Goal: Task Accomplishment & Management: Complete application form

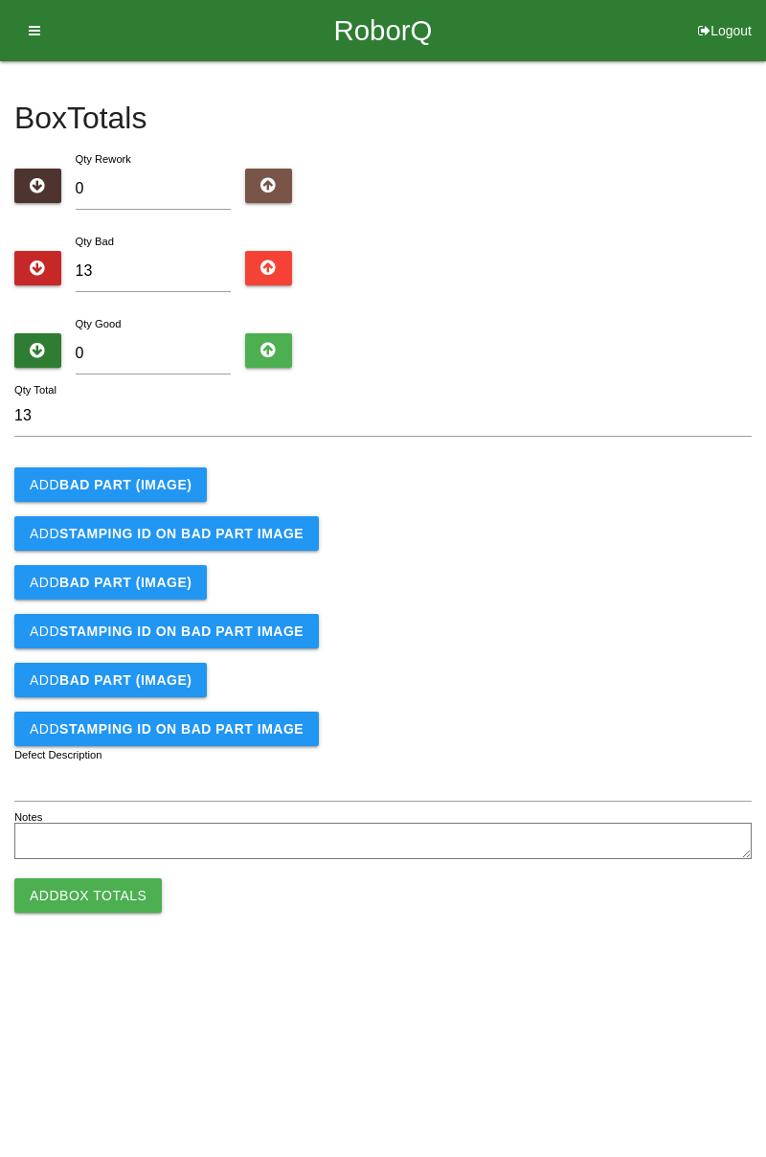
type input "7"
type input "20"
type input "71"
type input "84"
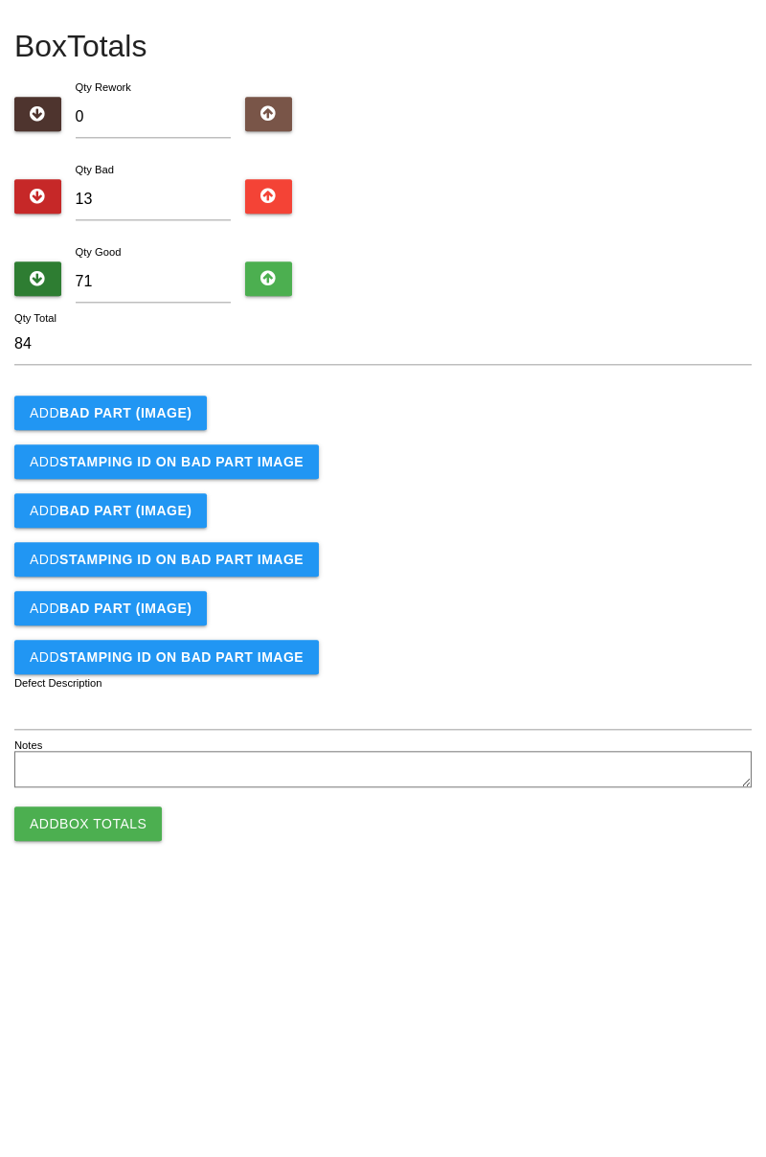
type input "7"
type input "20"
type input "0"
type input "13"
type input "0"
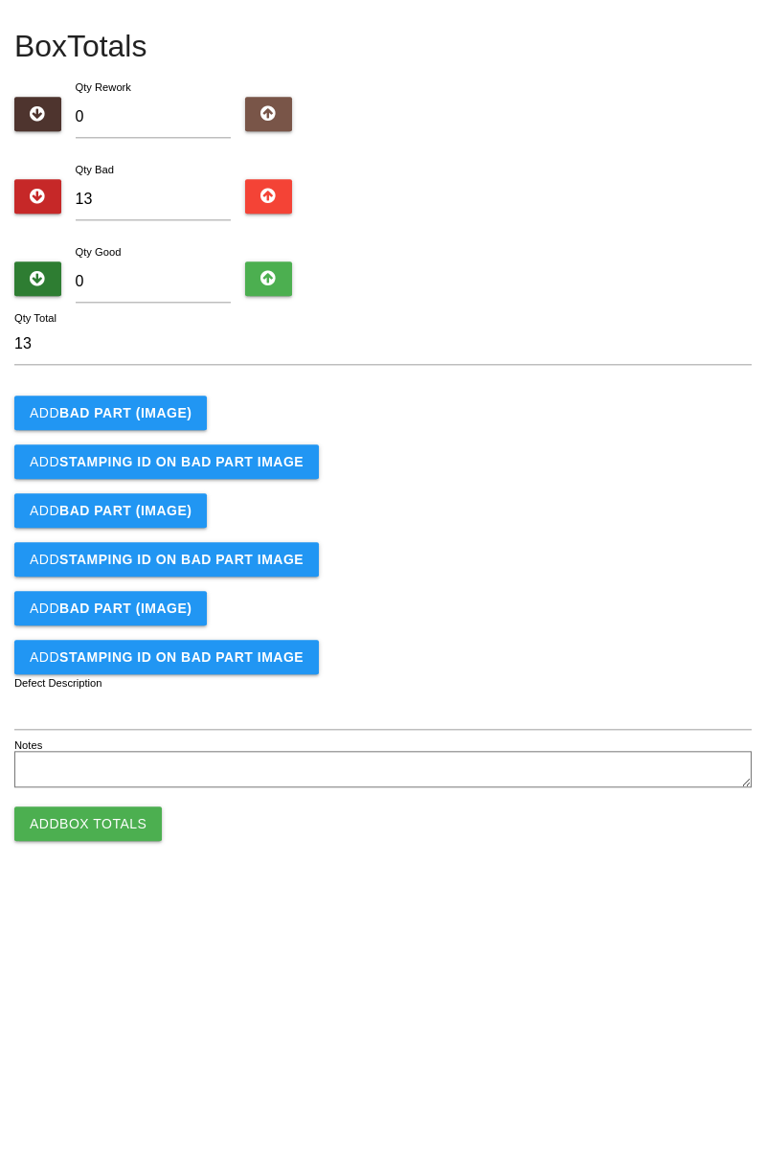
click at [143, 488] on b "BAD PART (IMAGE)" at bounding box center [125, 484] width 132 height 15
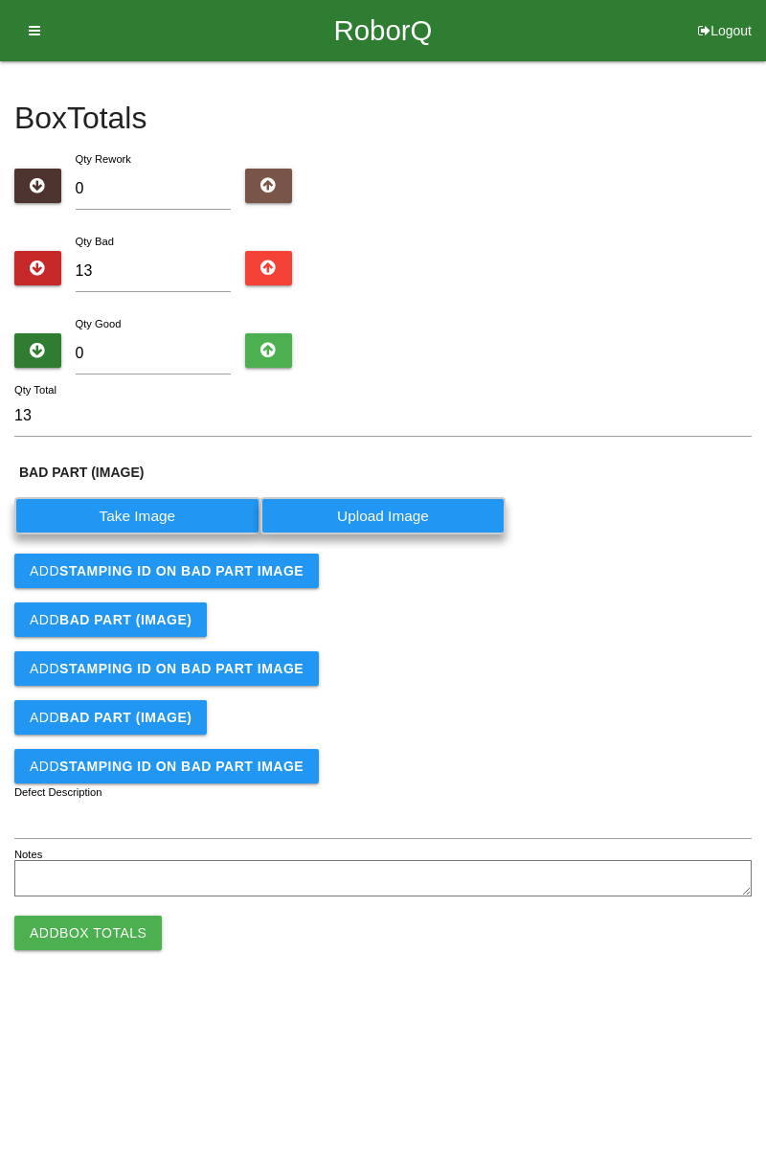
click at [167, 504] on label "Take Image" at bounding box center [137, 515] width 246 height 37
click at [0, 0] on \(IMAGE\) "Take Image" at bounding box center [0, 0] width 0 height 0
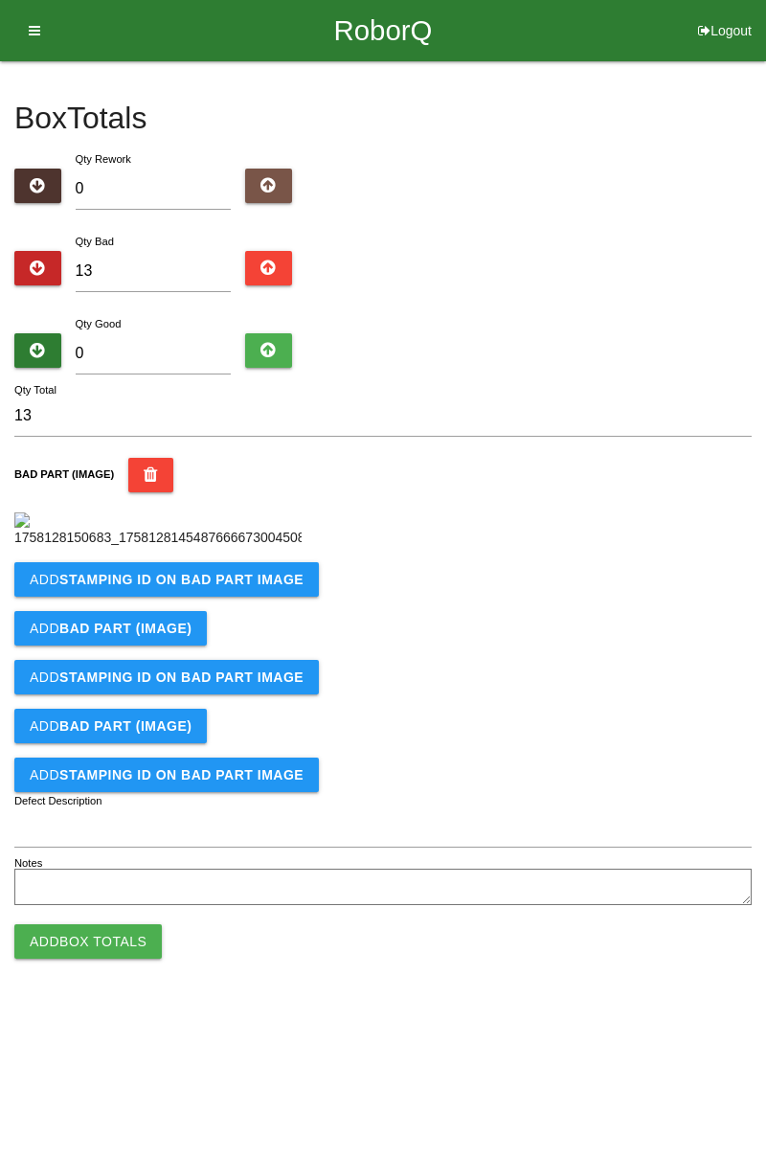
click at [257, 587] on b "STAMPING ID on BAD PART Image" at bounding box center [181, 579] width 244 height 15
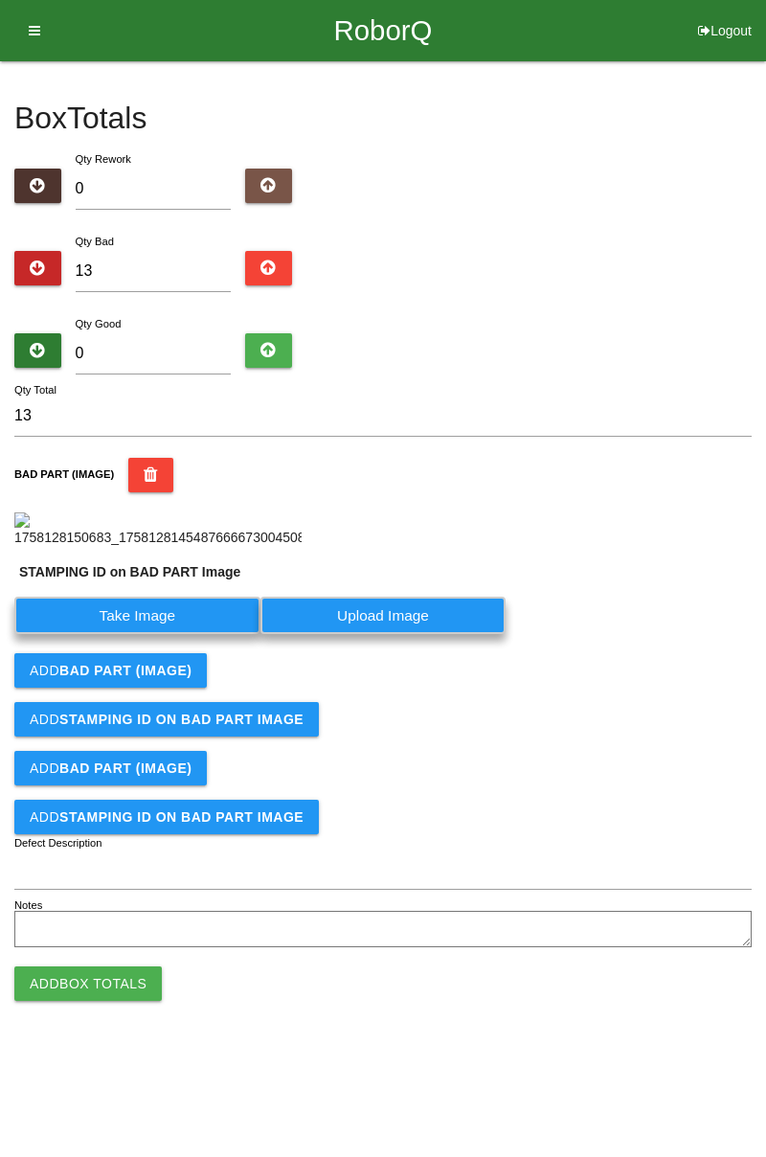
click at [157, 634] on label "Take Image" at bounding box center [137, 615] width 246 height 37
click at [0, 0] on PART "Take Image" at bounding box center [0, 0] width 0 height 0
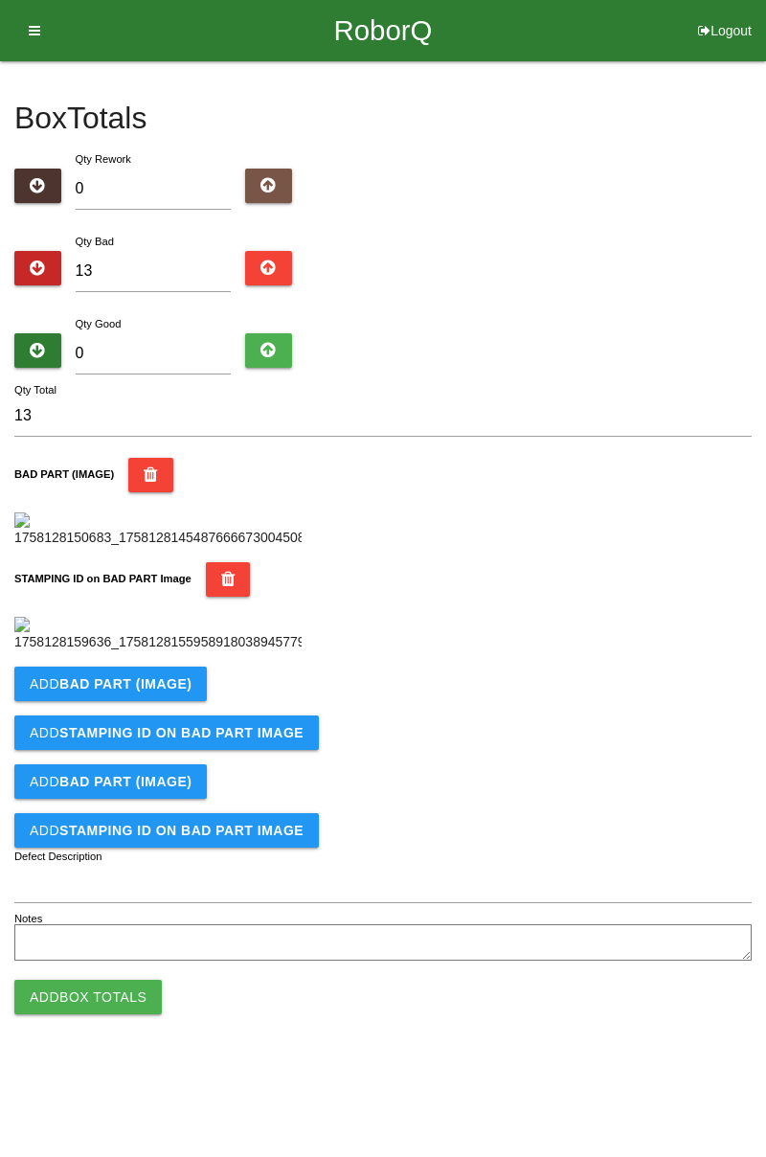
scroll to position [421, 0]
click at [176, 691] on b "BAD PART (IMAGE)" at bounding box center [125, 683] width 132 height 15
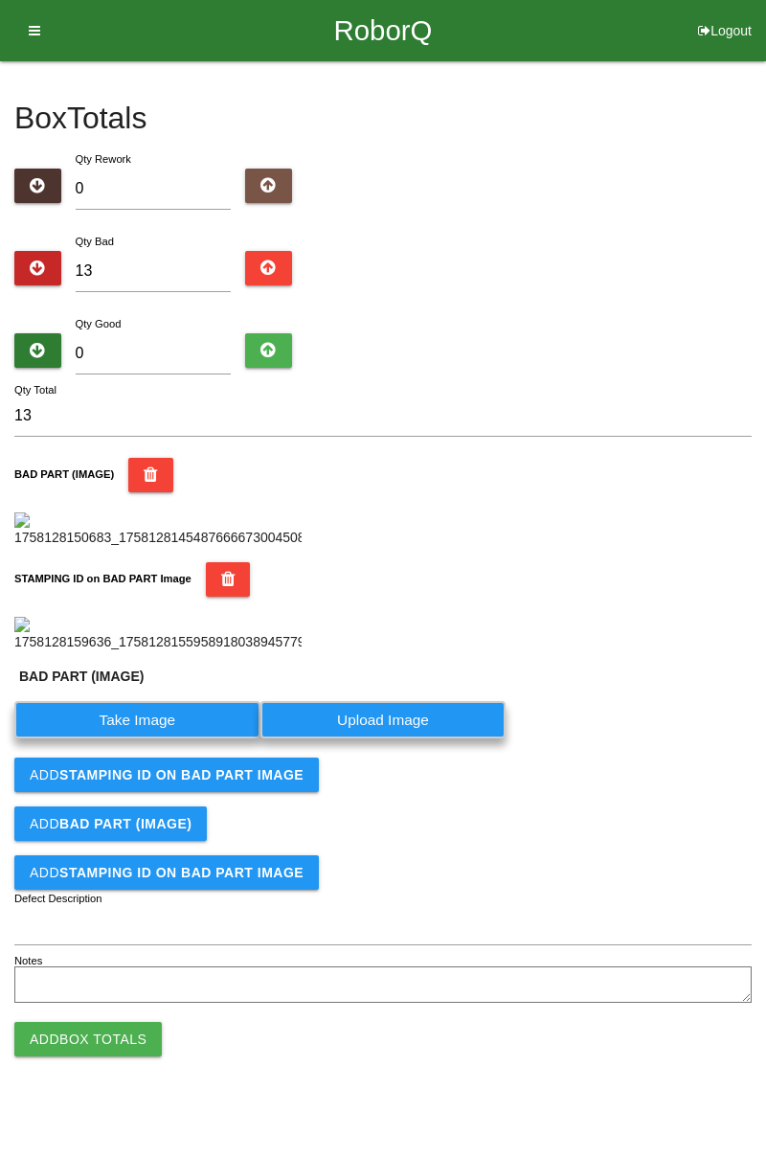
click at [151, 738] on label "Take Image" at bounding box center [137, 719] width 246 height 37
click at [0, 0] on \(IMAGE\) "Take Image" at bounding box center [0, 0] width 0 height 0
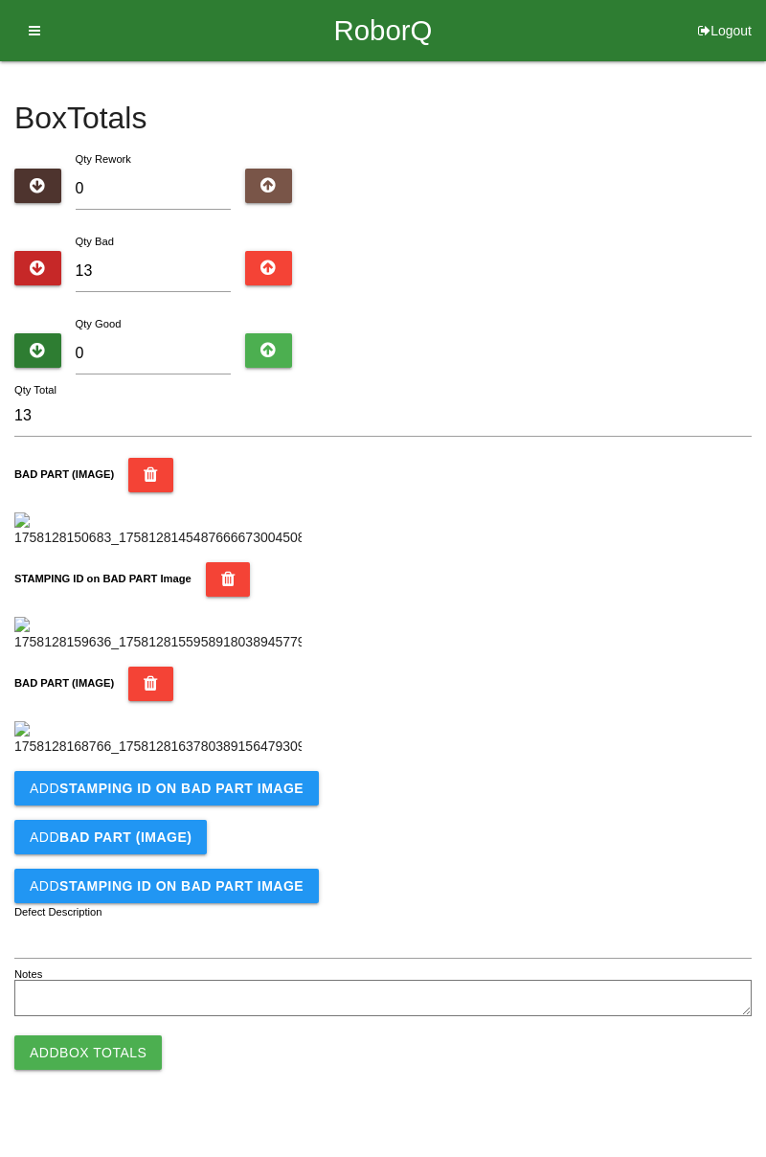
scroll to position [735, 0]
click at [258, 796] on b "STAMPING ID on BAD PART Image" at bounding box center [181, 787] width 244 height 15
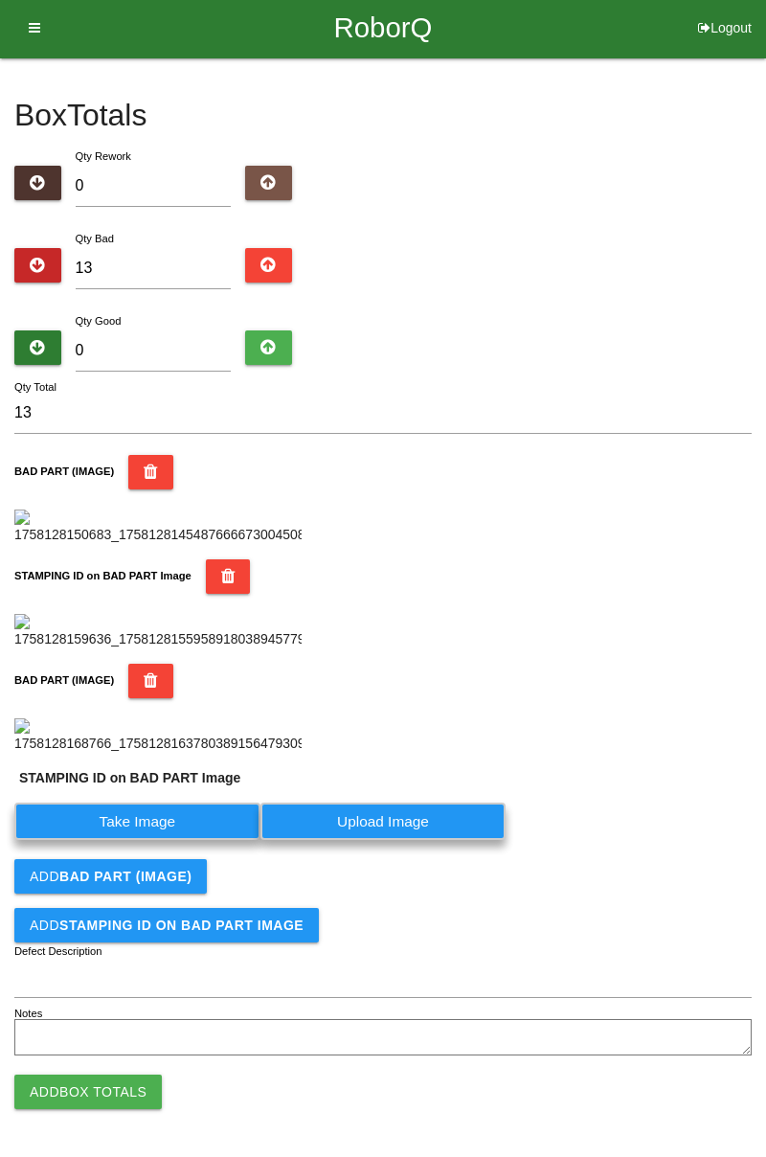
click at [177, 840] on label "Take Image" at bounding box center [137, 821] width 246 height 37
click at [0, 0] on PART "Take Image" at bounding box center [0, 0] width 0 height 0
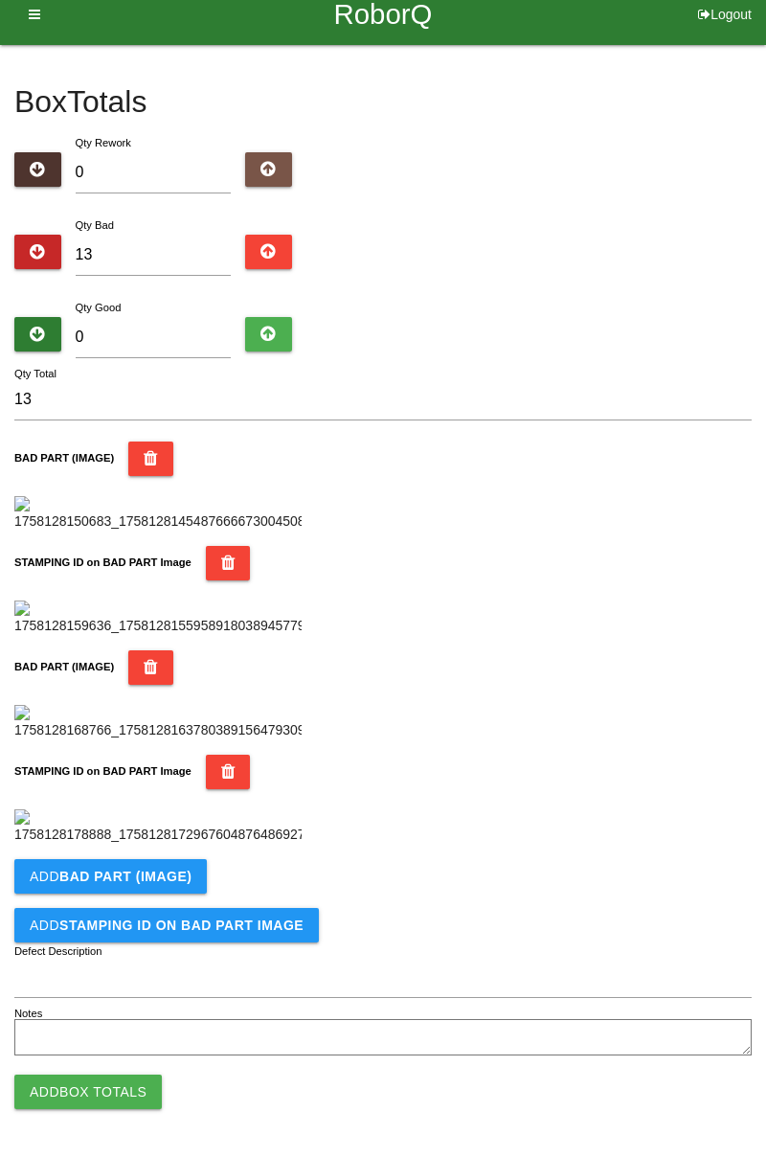
scroll to position [1050, 0]
click at [160, 879] on b "BAD PART (IMAGE)" at bounding box center [125, 876] width 132 height 15
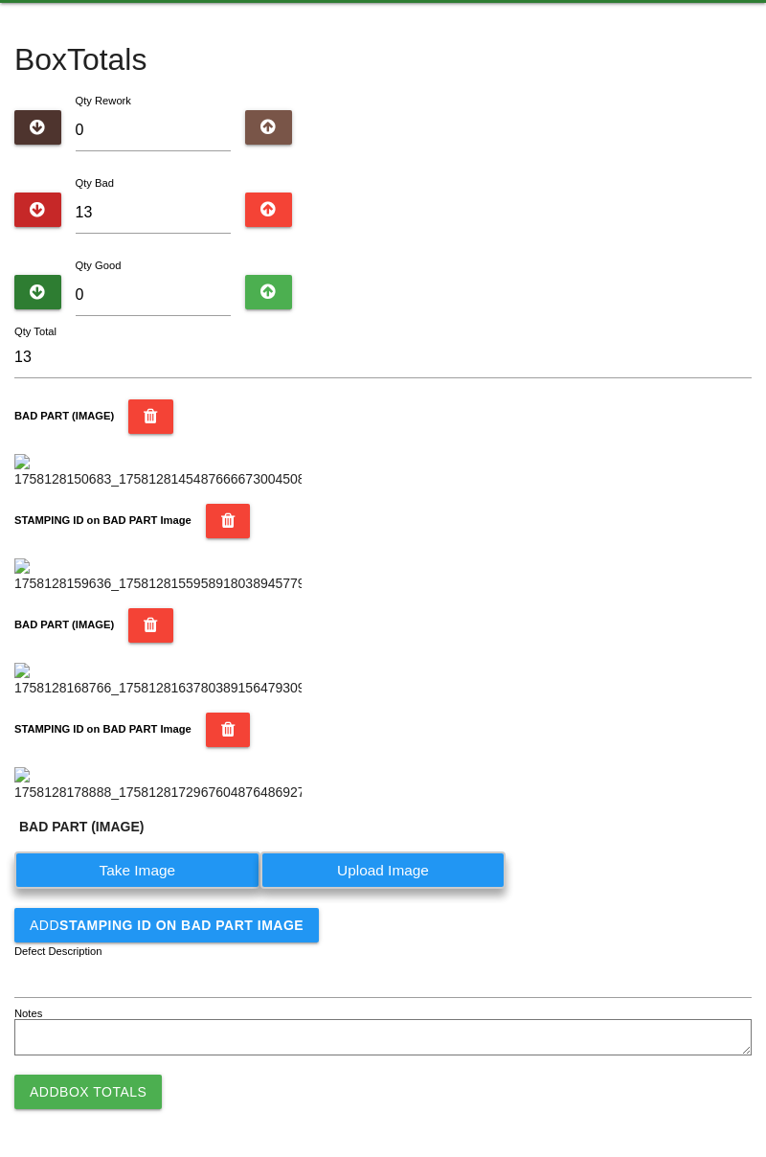
click at [159, 889] on label "Take Image" at bounding box center [137, 869] width 246 height 37
click at [0, 0] on \(IMAGE\) "Take Image" at bounding box center [0, 0] width 0 height 0
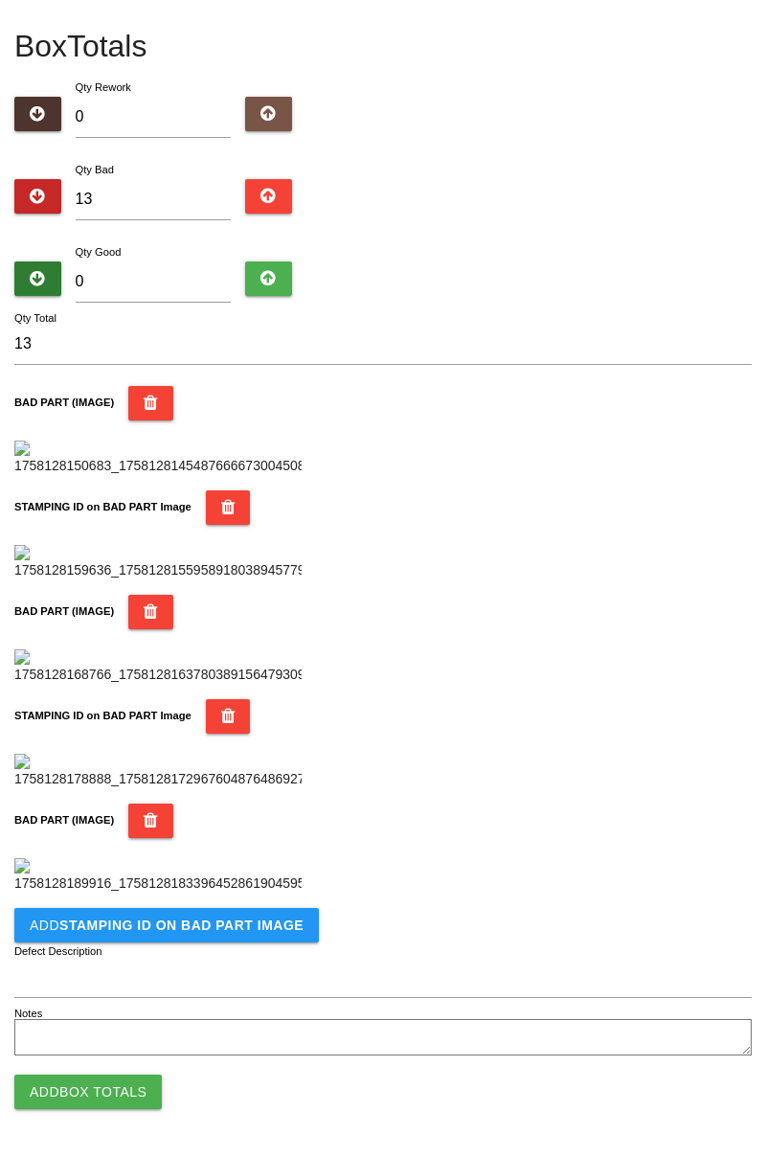
scroll to position [1364, 0]
click at [265, 928] on b "STAMPING ID on BAD PART Image" at bounding box center [181, 924] width 244 height 15
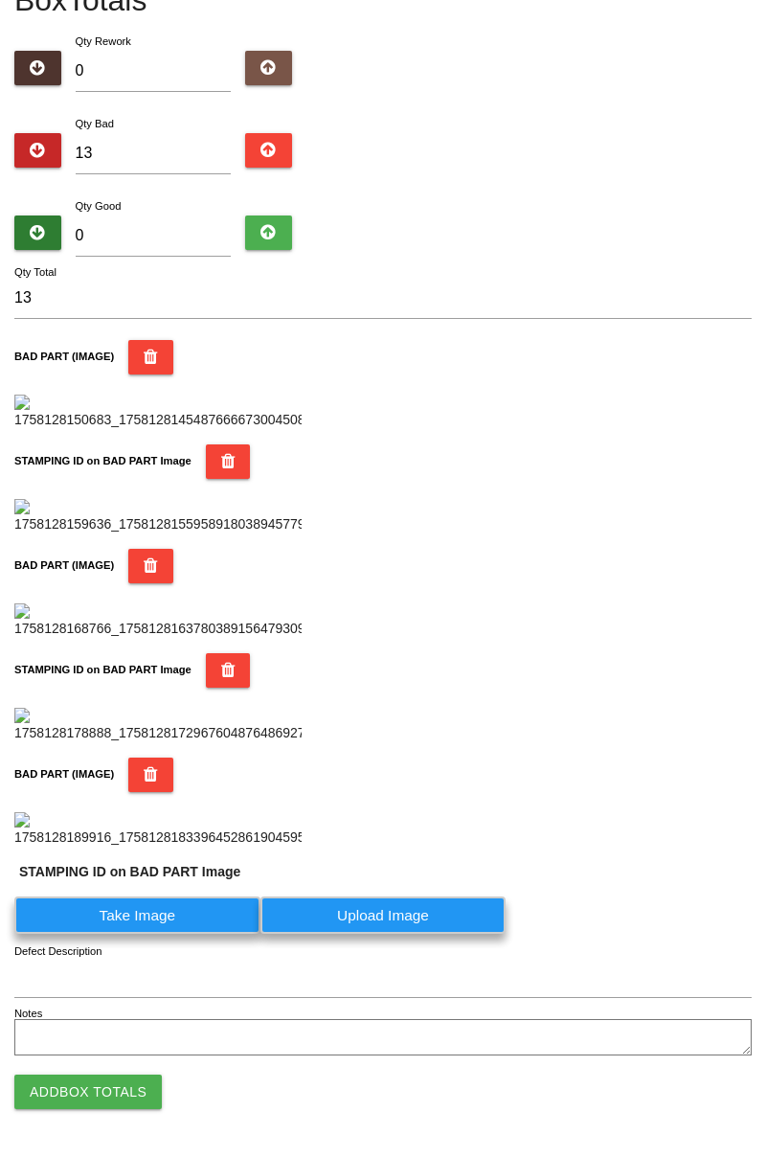
click at [167, 934] on label "Take Image" at bounding box center [137, 914] width 246 height 37
click at [0, 0] on PART "Take Image" at bounding box center [0, 0] width 0 height 0
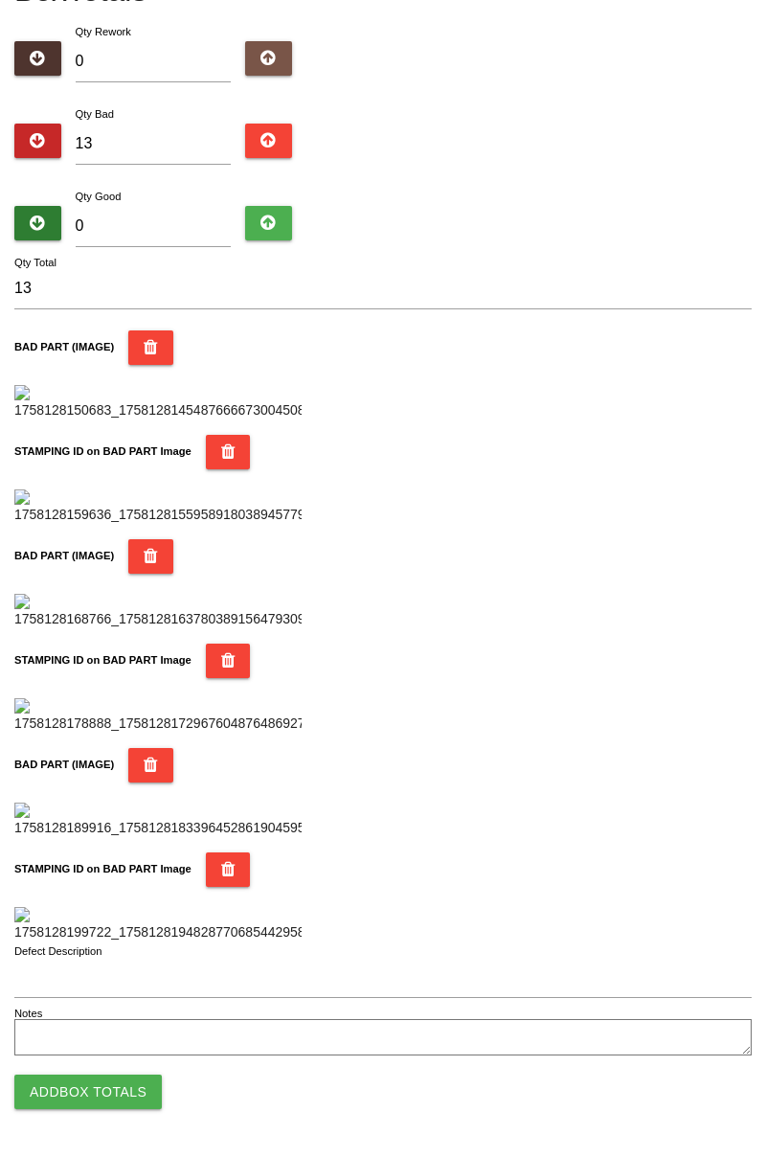
scroll to position [0, 0]
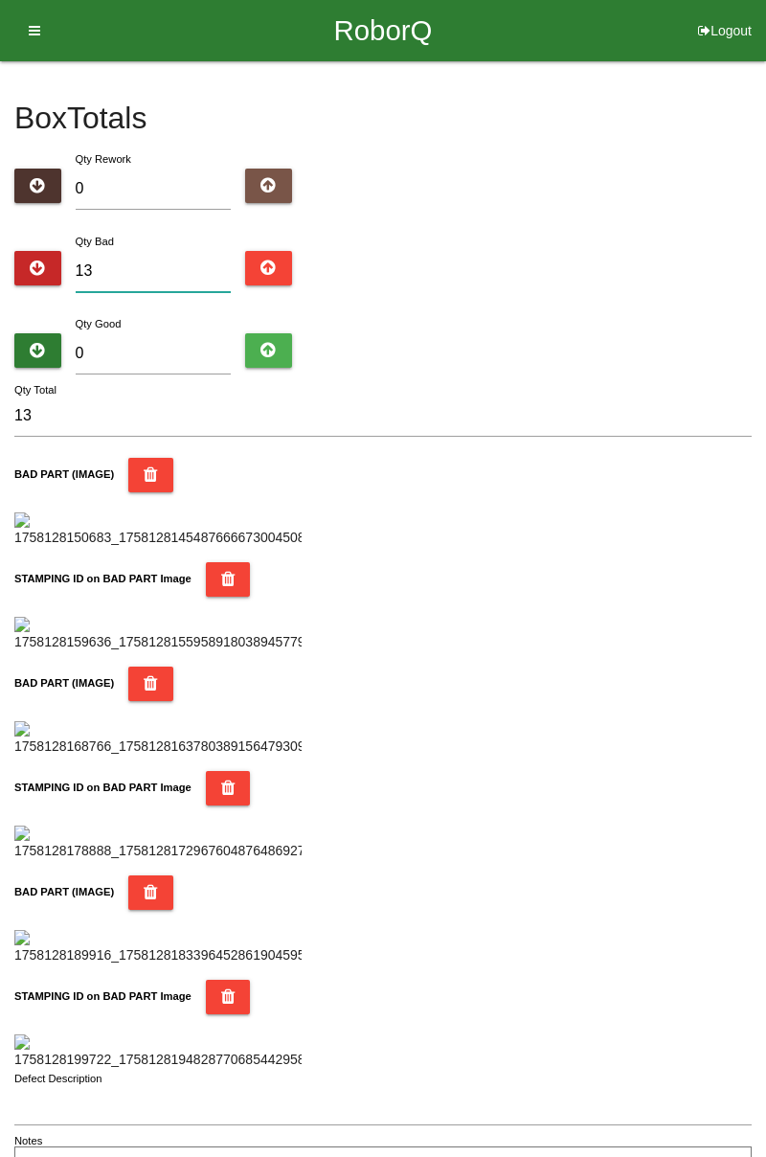
click at [134, 264] on input "13" at bounding box center [154, 271] width 156 height 41
type input "1"
type input "16"
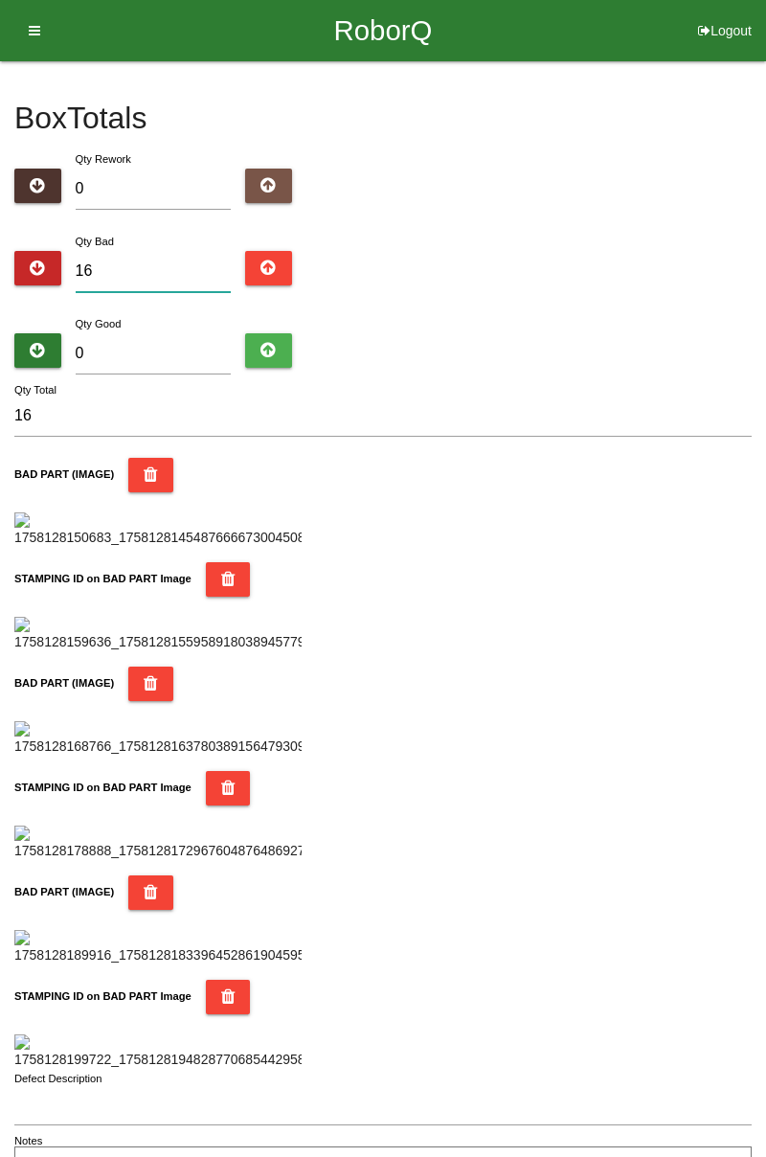
type input "1"
type input "18"
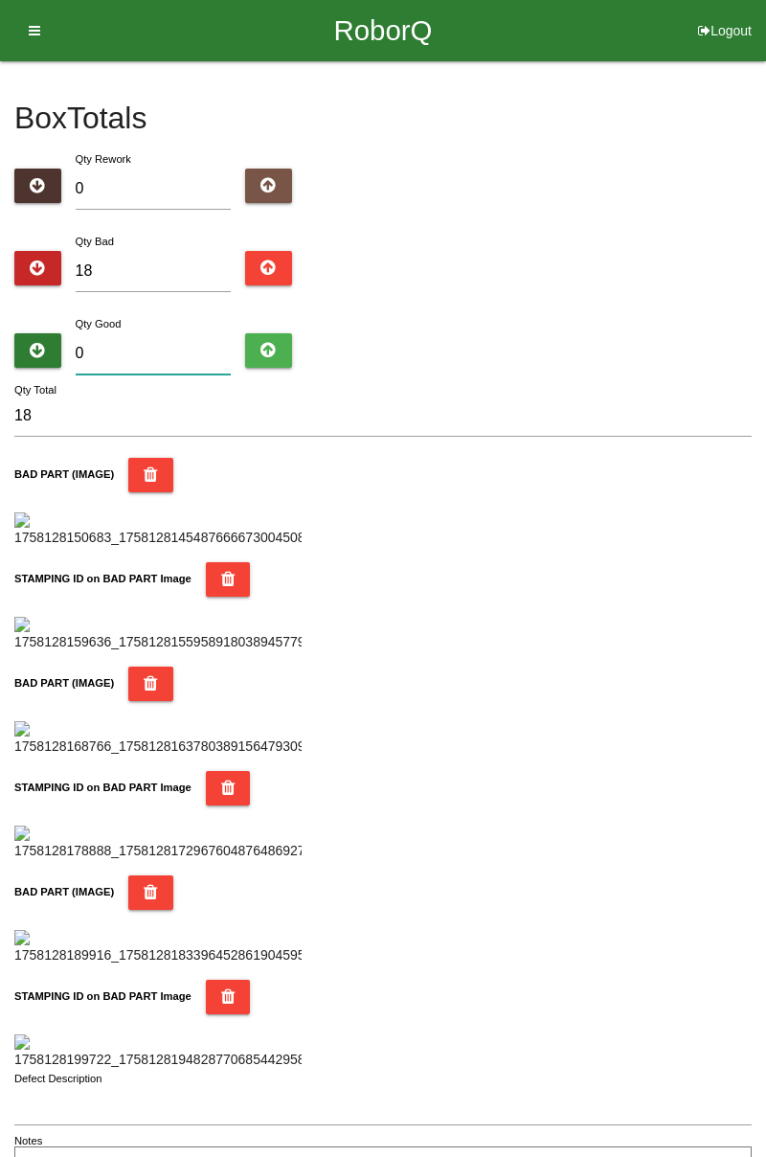
click at [152, 348] on input "0" at bounding box center [154, 353] width 156 height 41
type input "6"
type input "24"
type input "64"
type input "82"
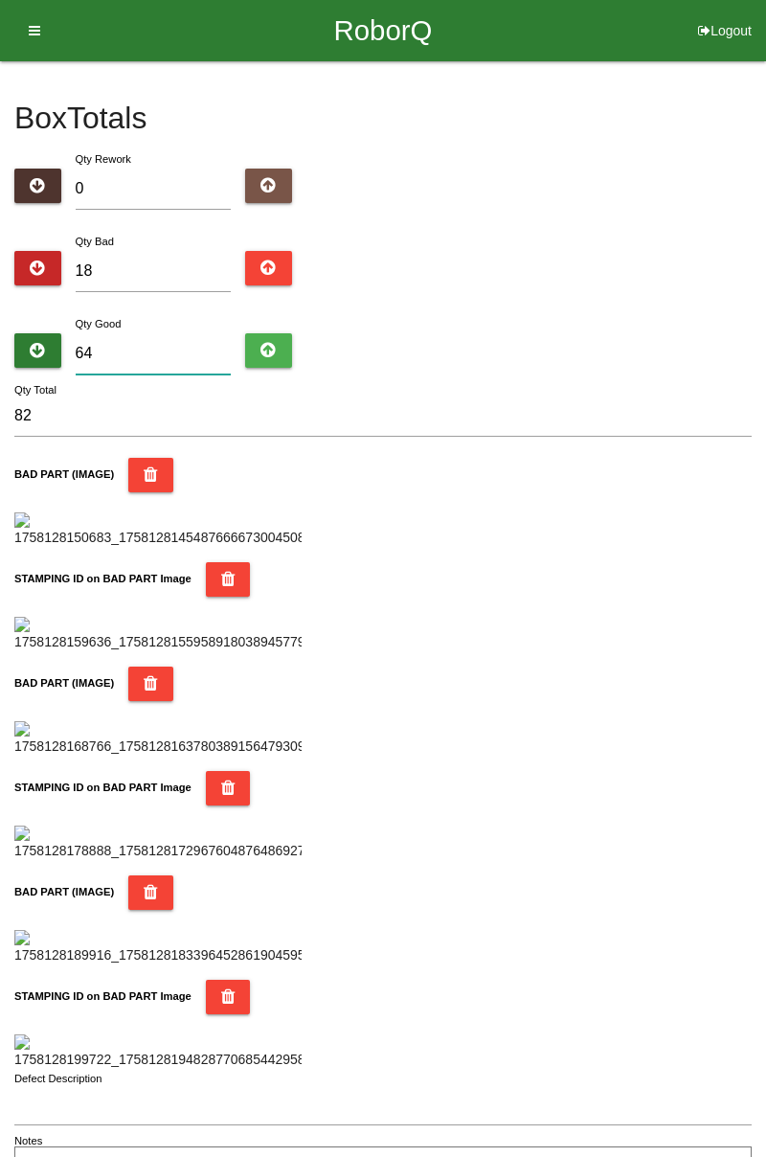
type input "6"
type input "24"
type input "66"
type input "84"
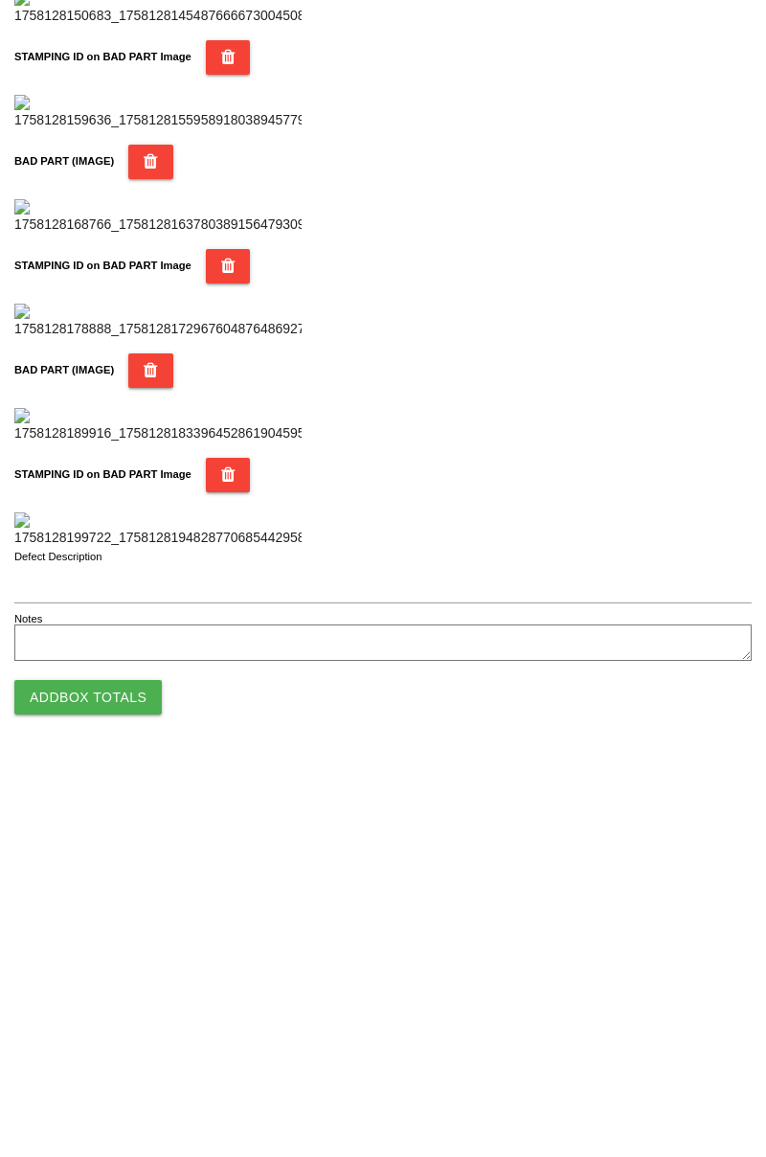
type input "66"
click at [128, 1082] on button "Add Box Totals" at bounding box center [87, 1091] width 147 height 34
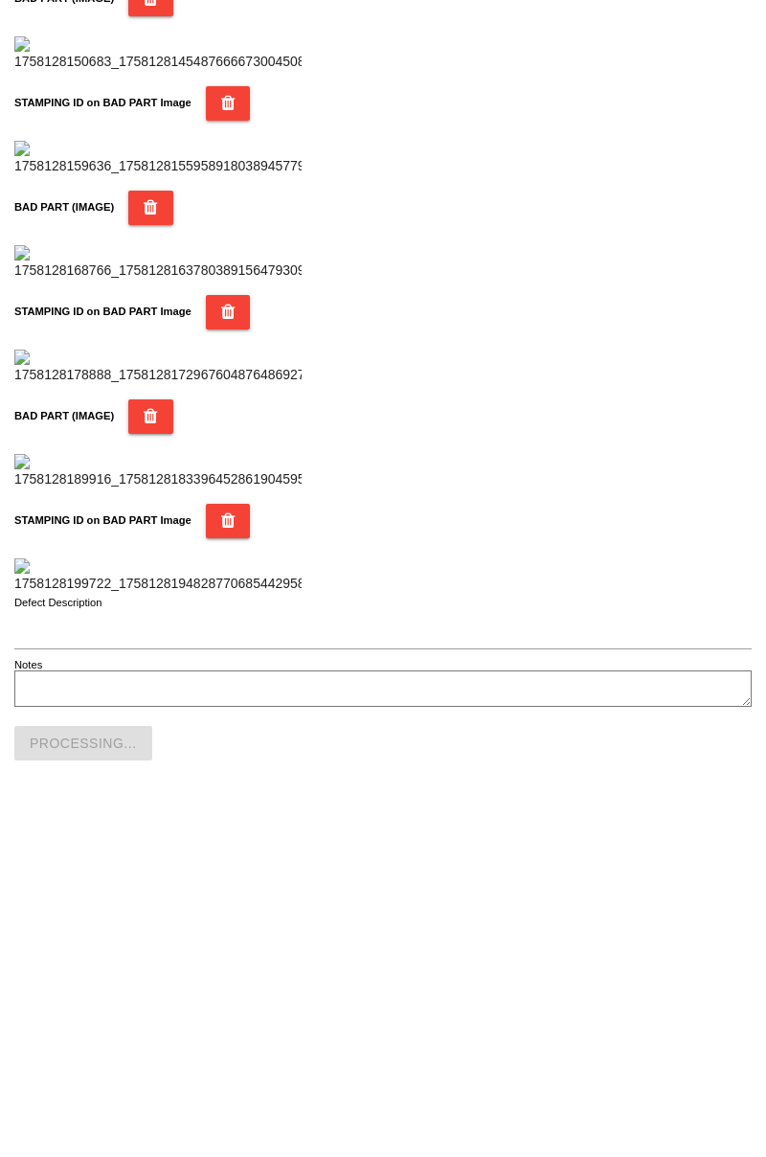
scroll to position [1678, 0]
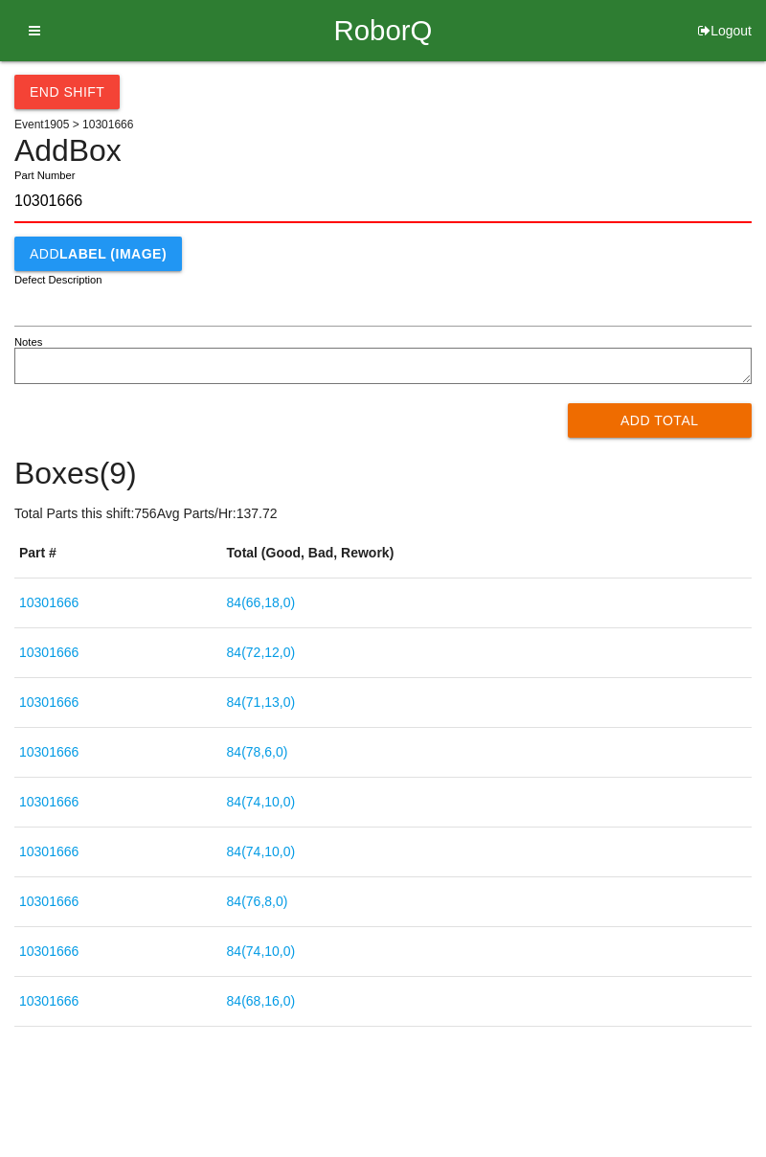
type input "10301666"
click at [659, 416] on button "Add Total" at bounding box center [660, 420] width 185 height 34
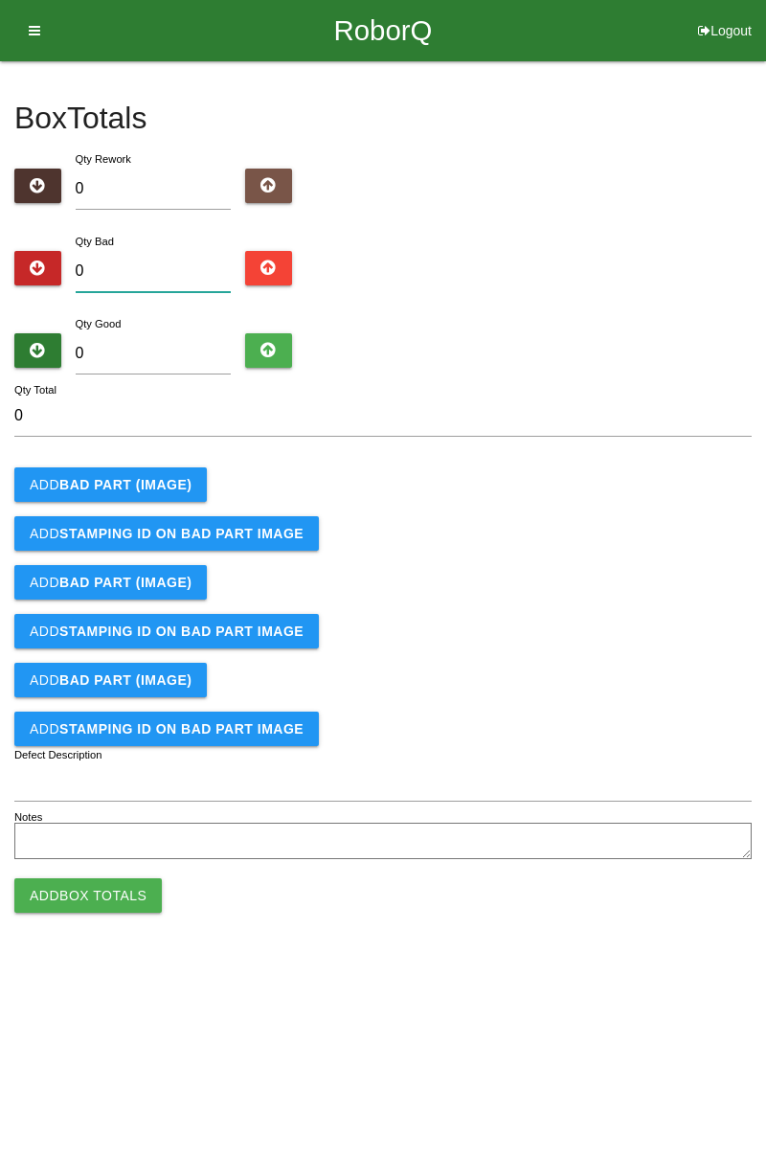
click at [162, 268] on input "0" at bounding box center [154, 271] width 156 height 41
type input "3"
type input "0"
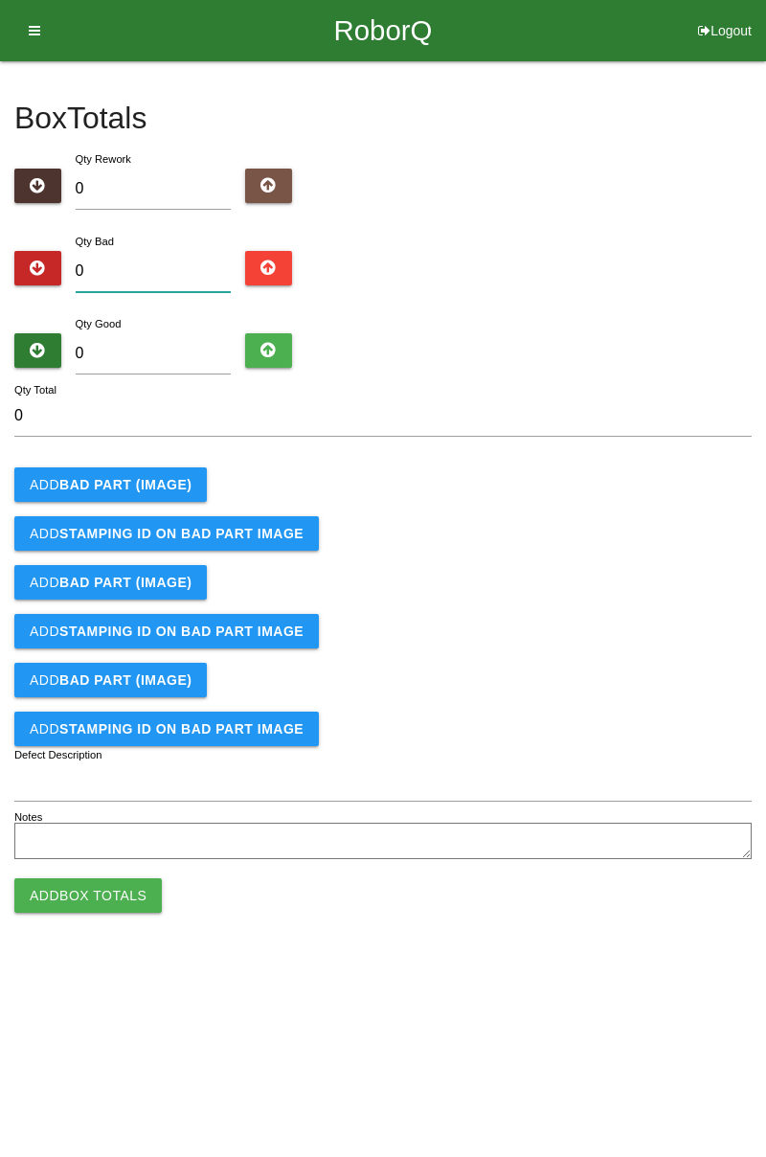
type input "6"
type input "0"
type input "8"
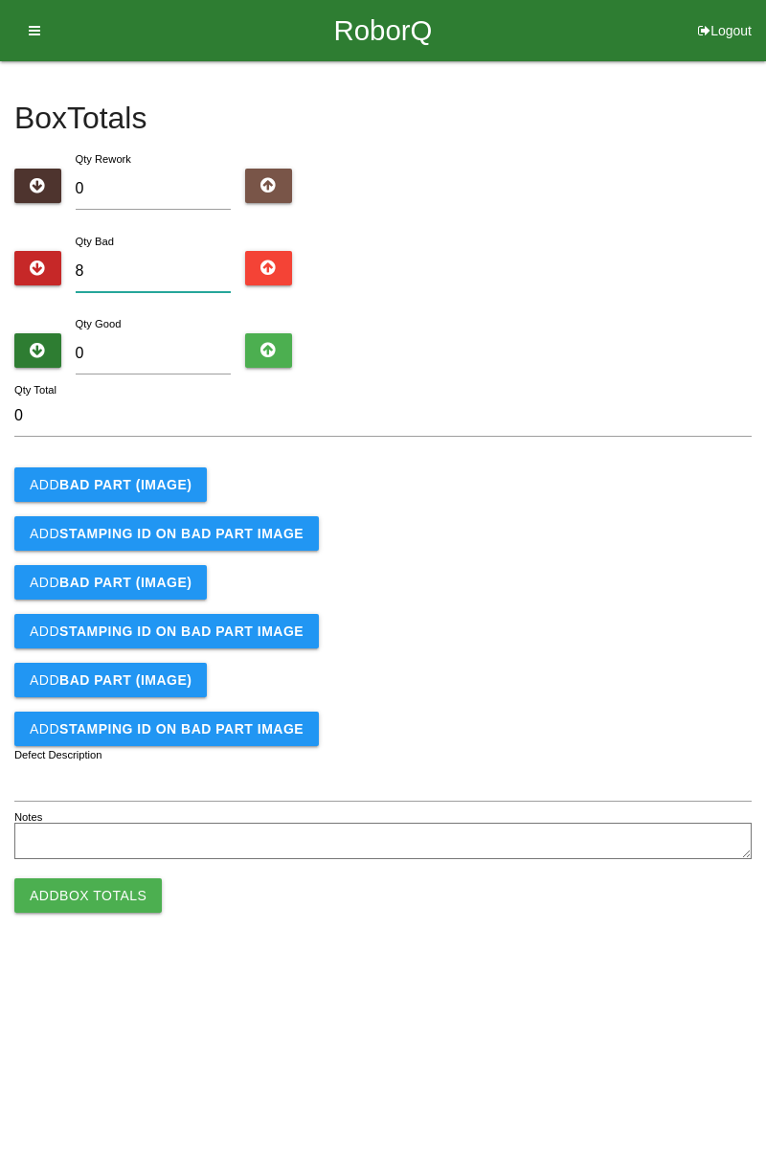
type input "8"
click at [167, 481] on b "BAD PART (IMAGE)" at bounding box center [125, 484] width 132 height 15
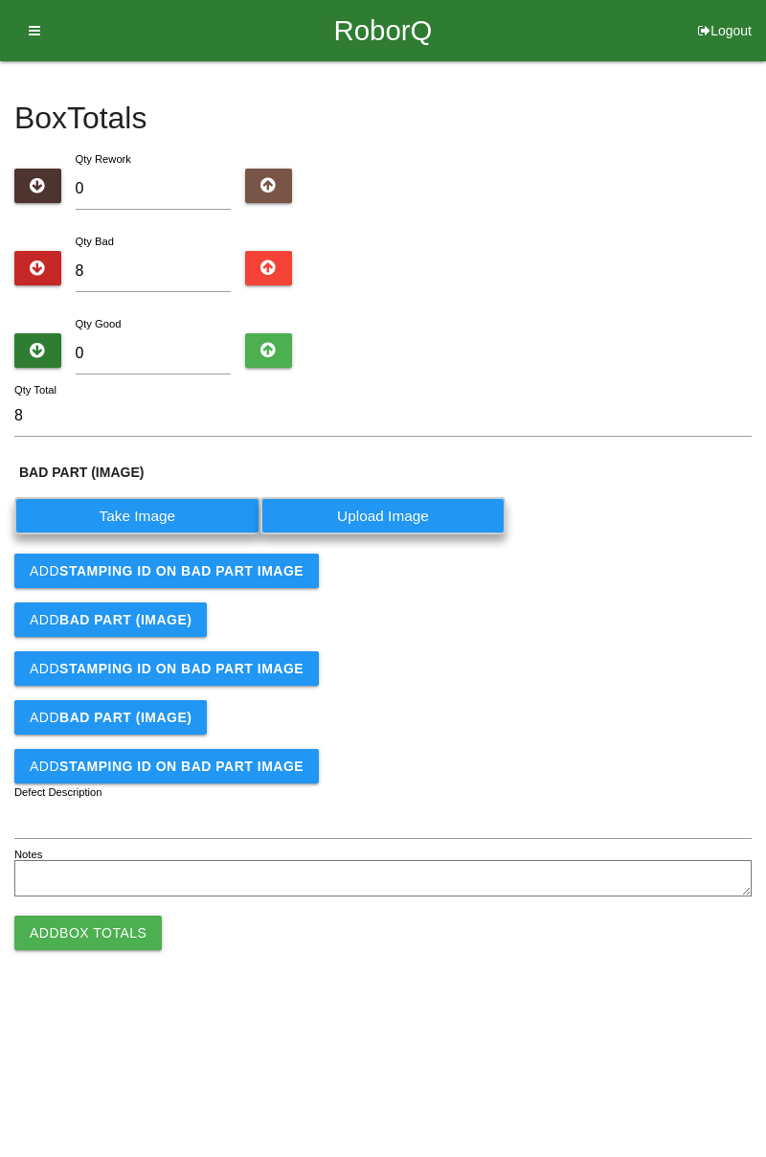
click at [167, 516] on label "Take Image" at bounding box center [137, 515] width 246 height 37
click at [0, 0] on \(IMAGE\) "Take Image" at bounding box center [0, 0] width 0 height 0
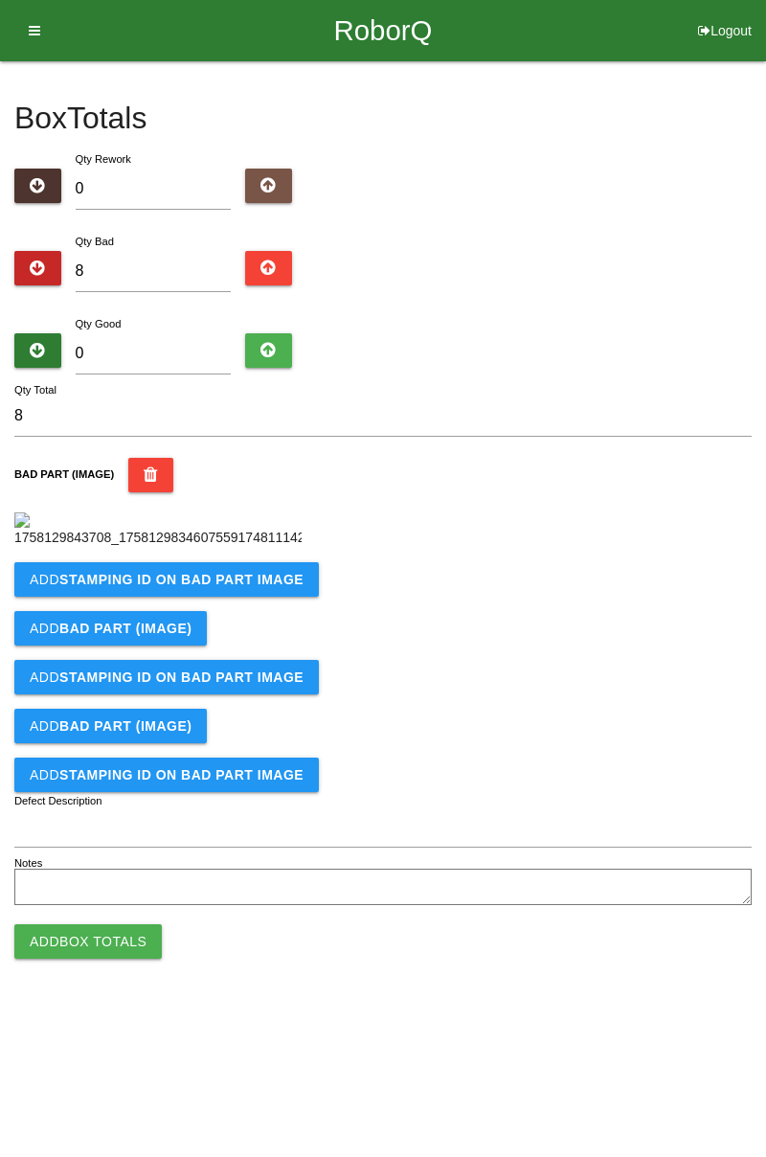
click at [222, 587] on b "STAMPING ID on BAD PART Image" at bounding box center [181, 579] width 244 height 15
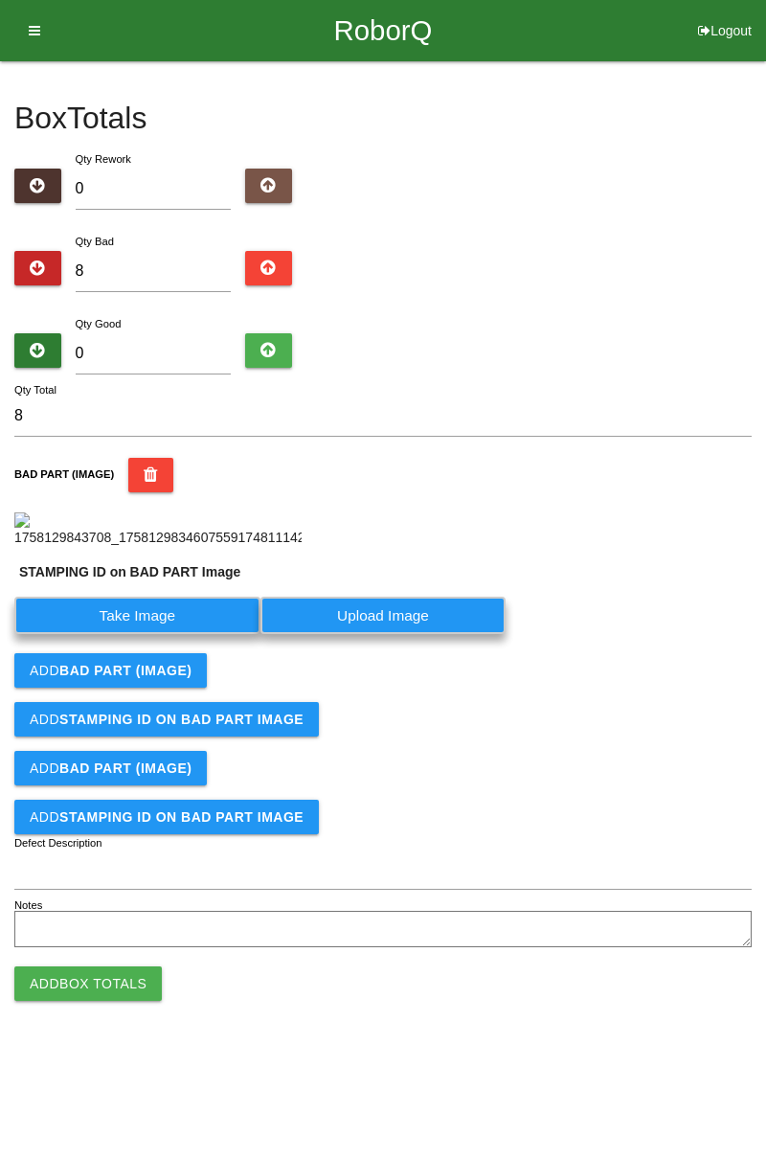
click at [155, 634] on label "Take Image" at bounding box center [137, 615] width 246 height 37
click at [0, 0] on PART "Take Image" at bounding box center [0, 0] width 0 height 0
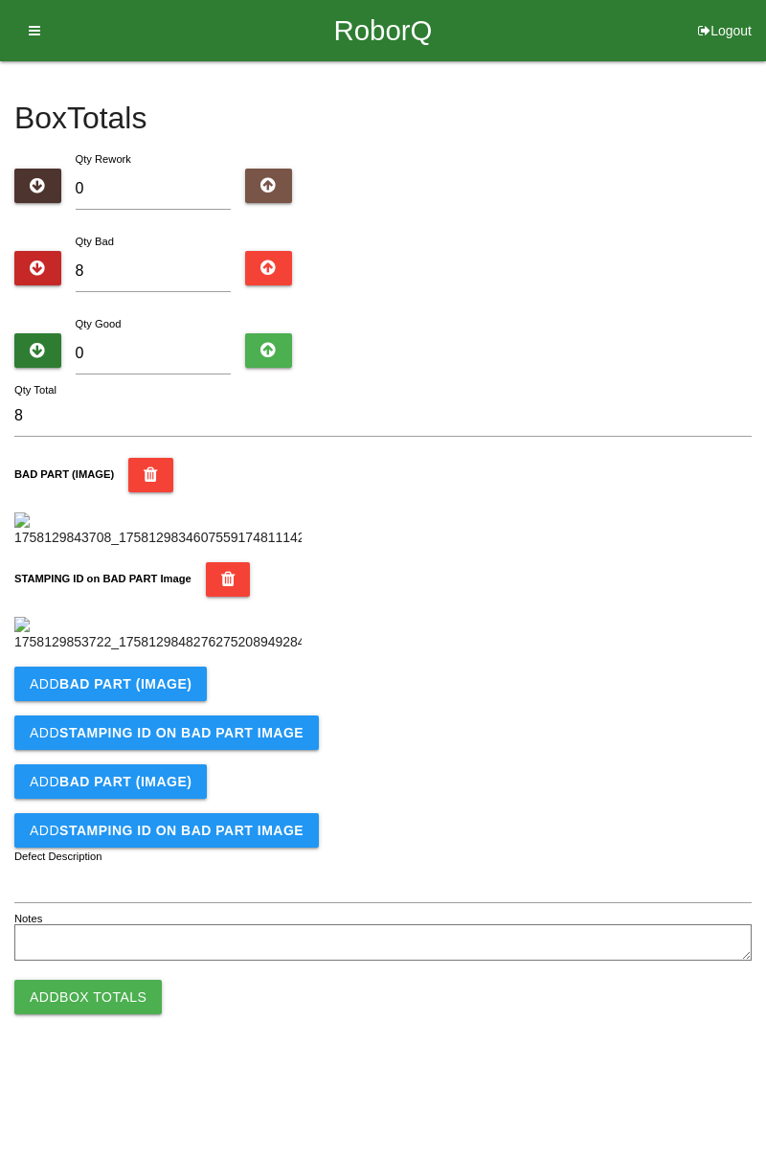
scroll to position [421, 0]
click at [171, 691] on b "BAD PART (IMAGE)" at bounding box center [125, 683] width 132 height 15
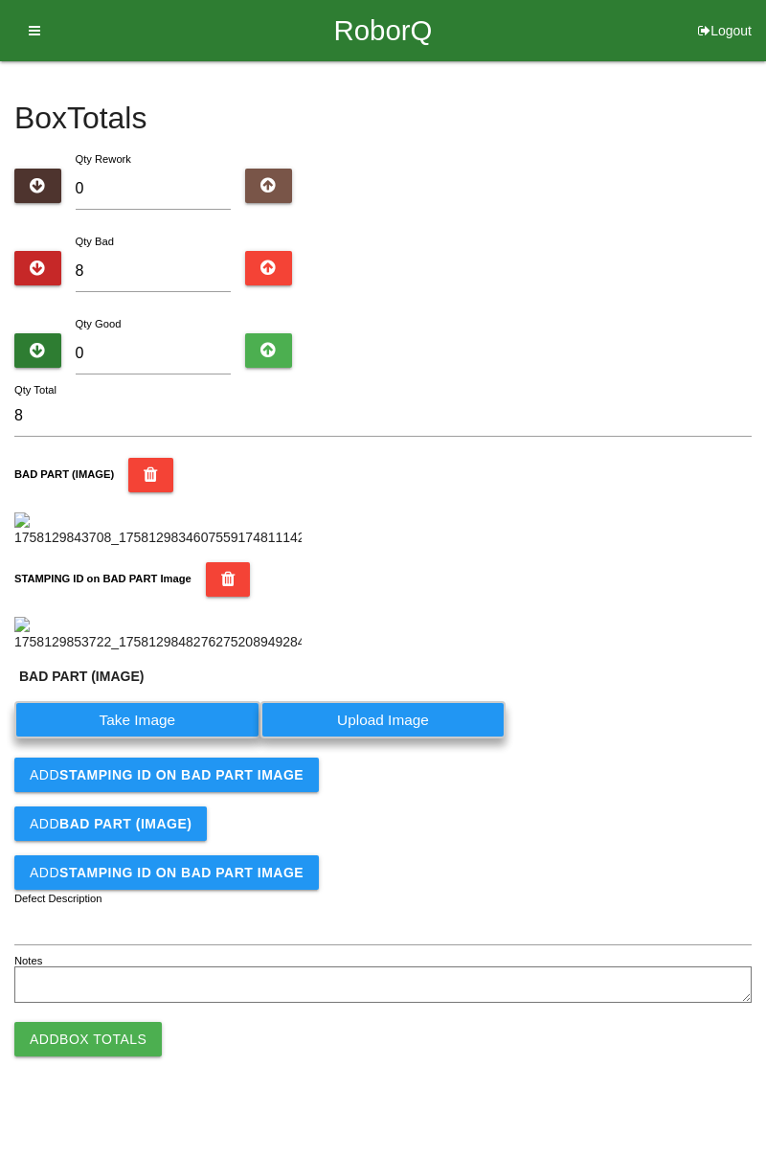
click at [170, 738] on label "Take Image" at bounding box center [137, 719] width 246 height 37
click at [0, 0] on \(IMAGE\) "Take Image" at bounding box center [0, 0] width 0 height 0
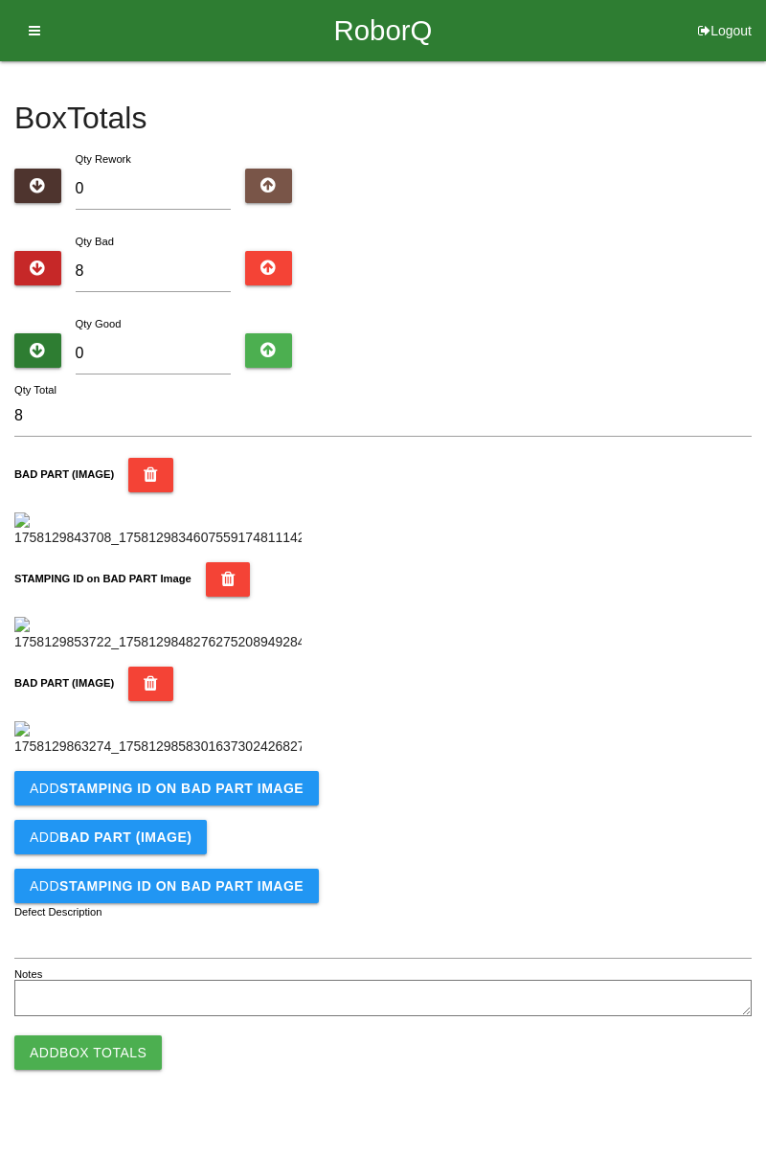
scroll to position [735, 0]
click at [261, 805] on button "Add STAMPING ID on BAD PART Image" at bounding box center [166, 788] width 305 height 34
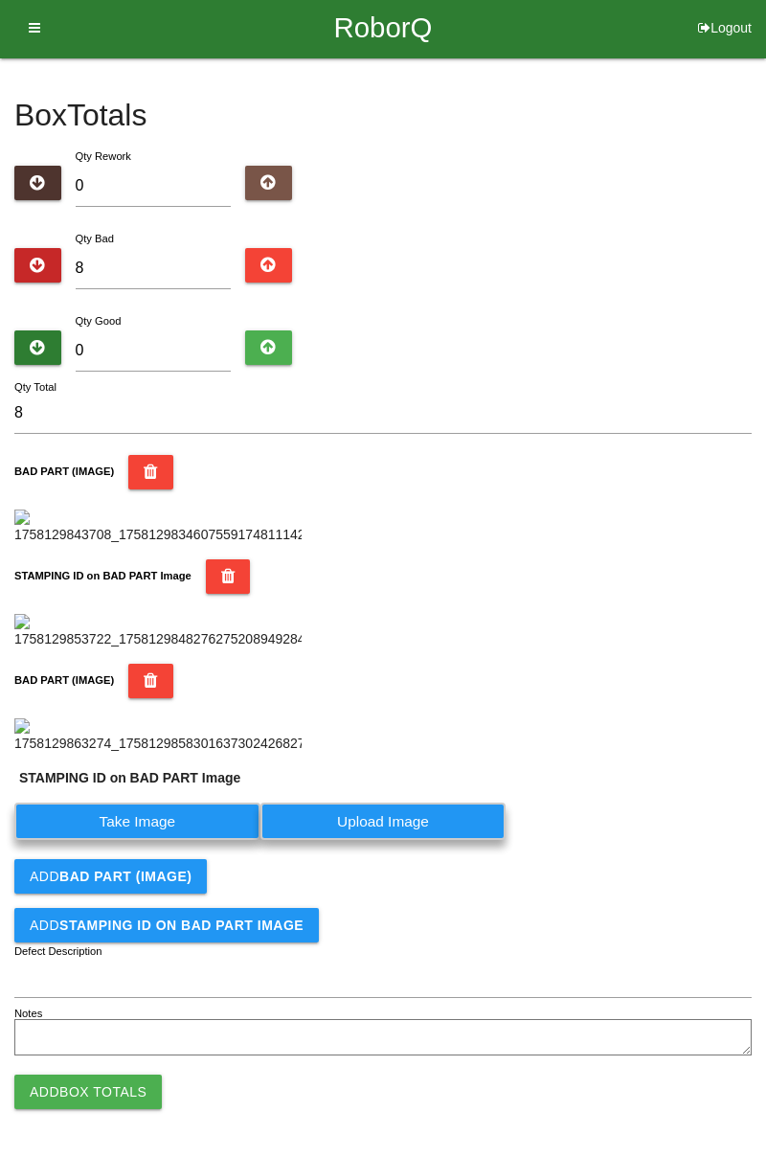
click at [215, 840] on label "Take Image" at bounding box center [137, 821] width 246 height 37
click at [0, 0] on PART "Take Image" at bounding box center [0, 0] width 0 height 0
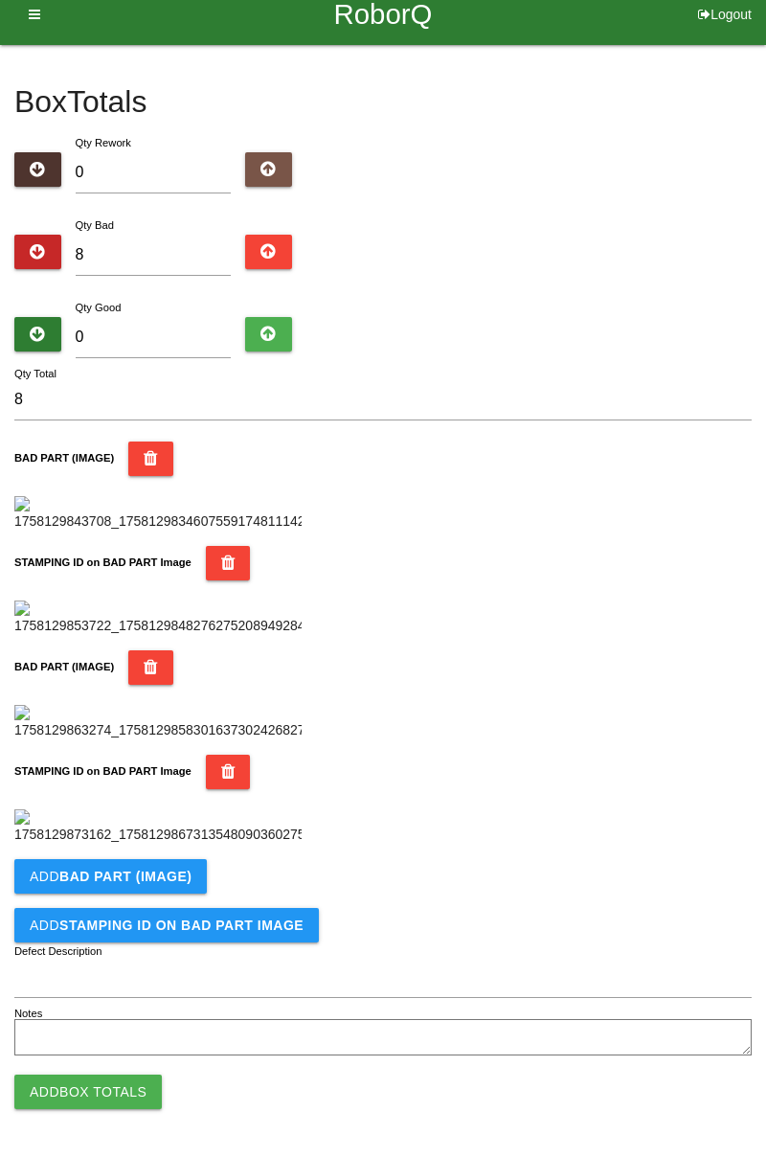
scroll to position [1050, 0]
click at [195, 876] on button "Add BAD PART (IMAGE)" at bounding box center [110, 876] width 192 height 34
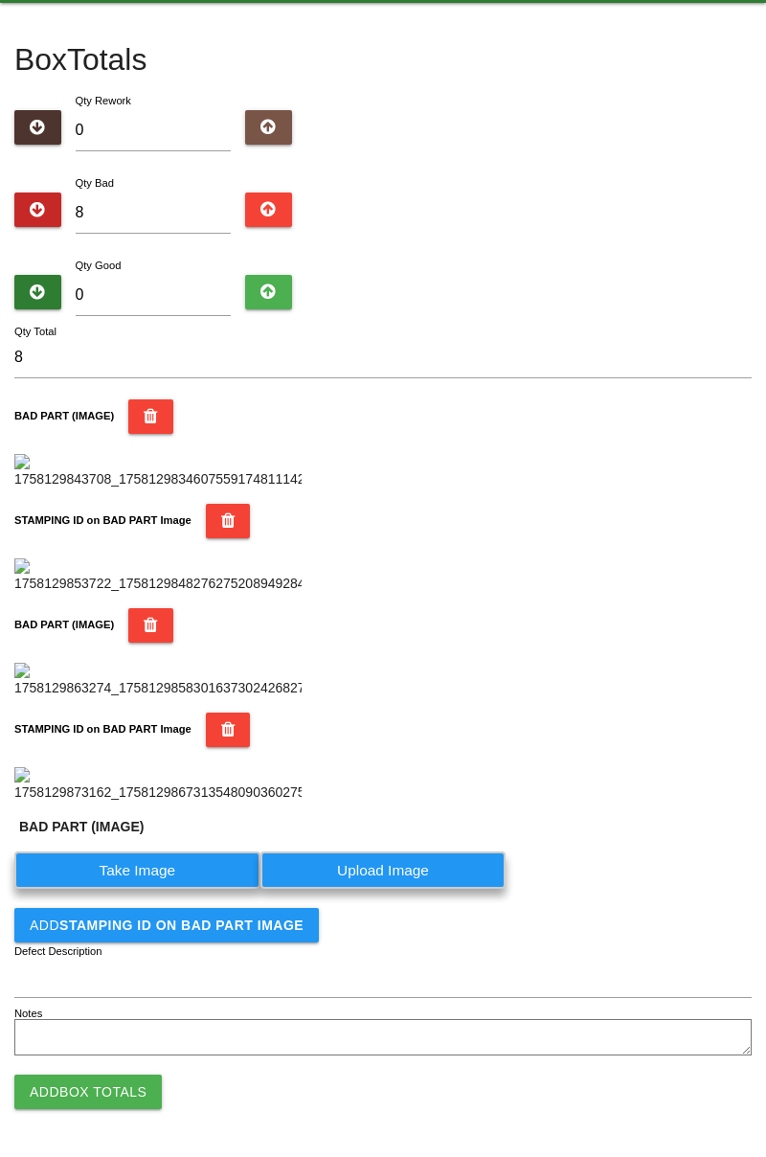
click at [164, 889] on label "Take Image" at bounding box center [137, 869] width 246 height 37
click at [0, 0] on \(IMAGE\) "Take Image" at bounding box center [0, 0] width 0 height 0
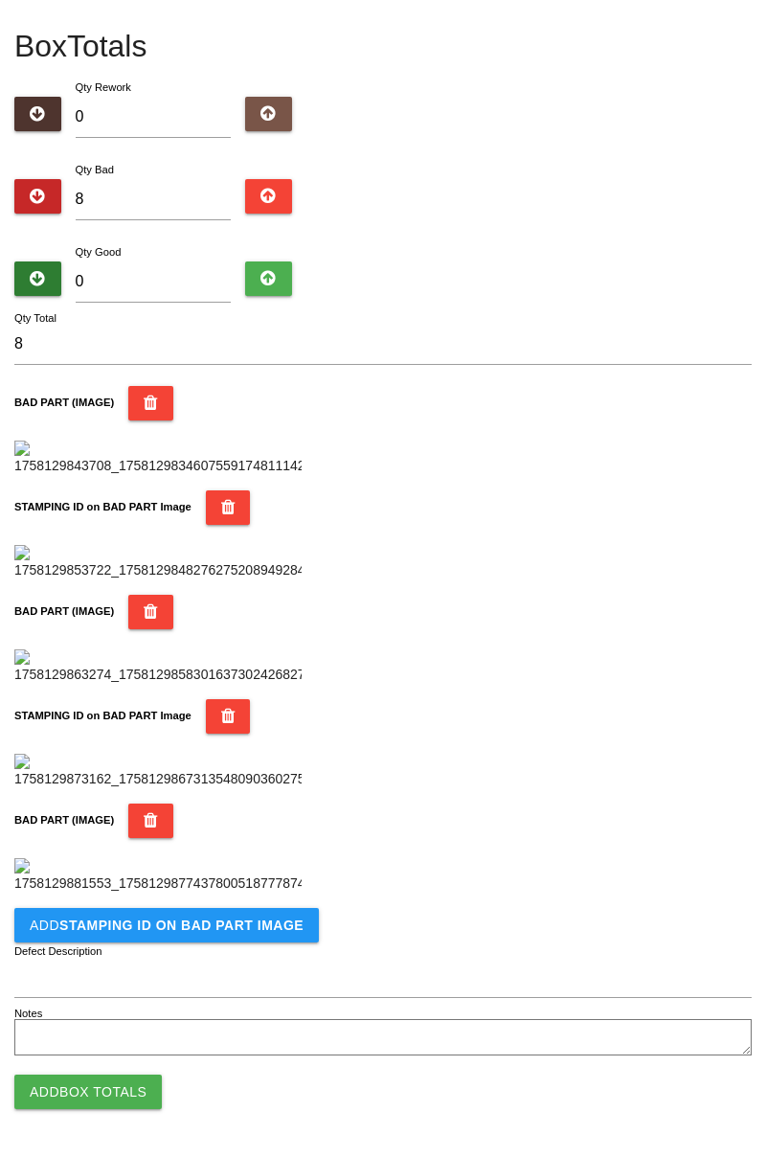
scroll to position [1364, 0]
click at [239, 917] on b "STAMPING ID on BAD PART Image" at bounding box center [181, 924] width 244 height 15
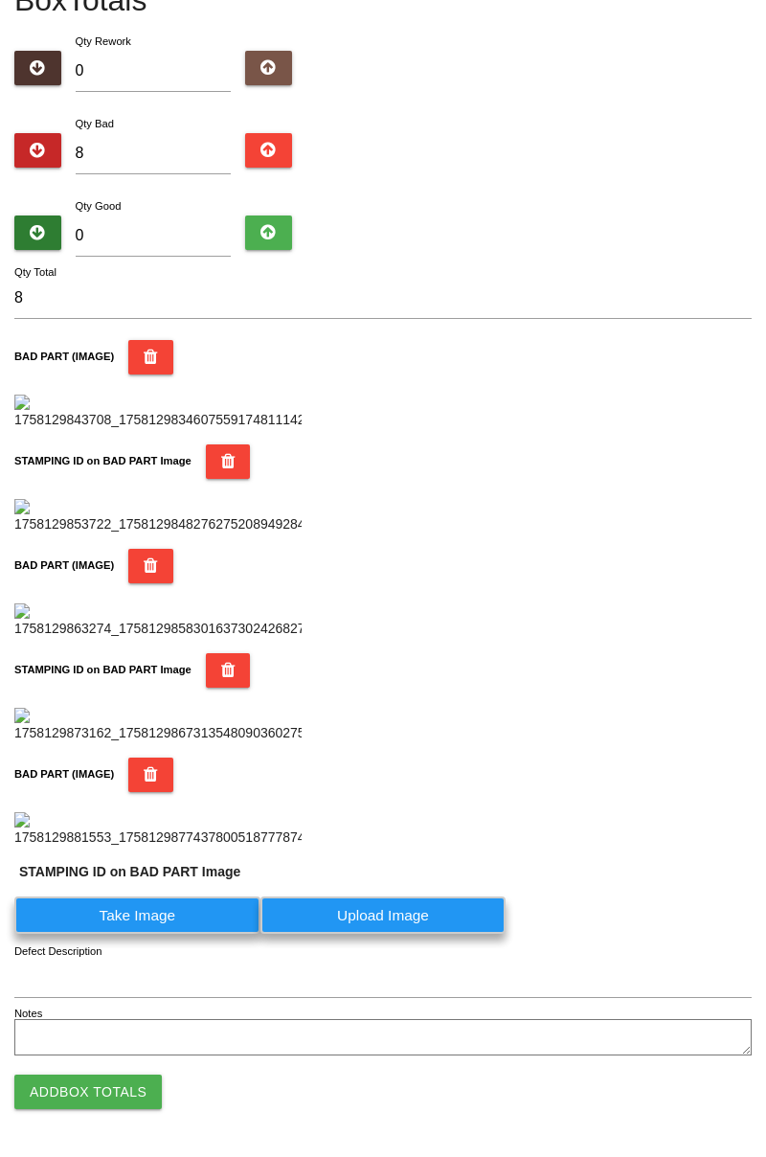
click at [168, 934] on label "Take Image" at bounding box center [137, 914] width 246 height 37
click at [0, 0] on PART "Take Image" at bounding box center [0, 0] width 0 height 0
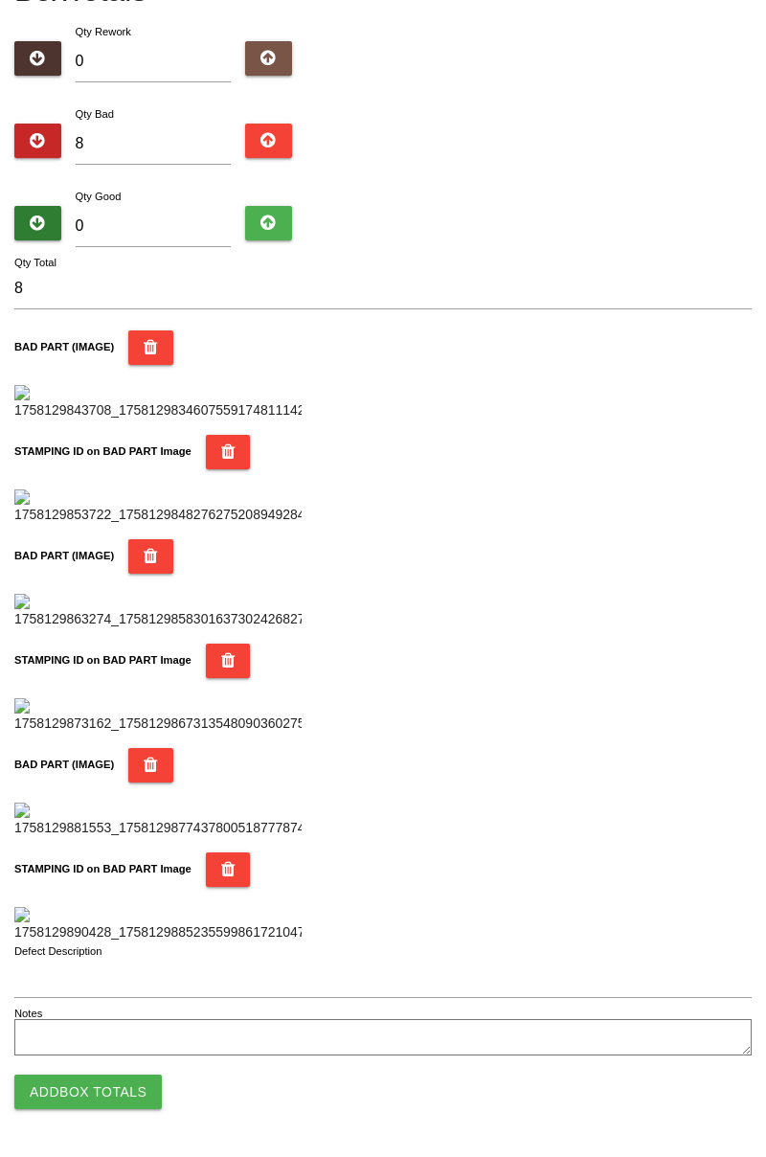
scroll to position [0, 0]
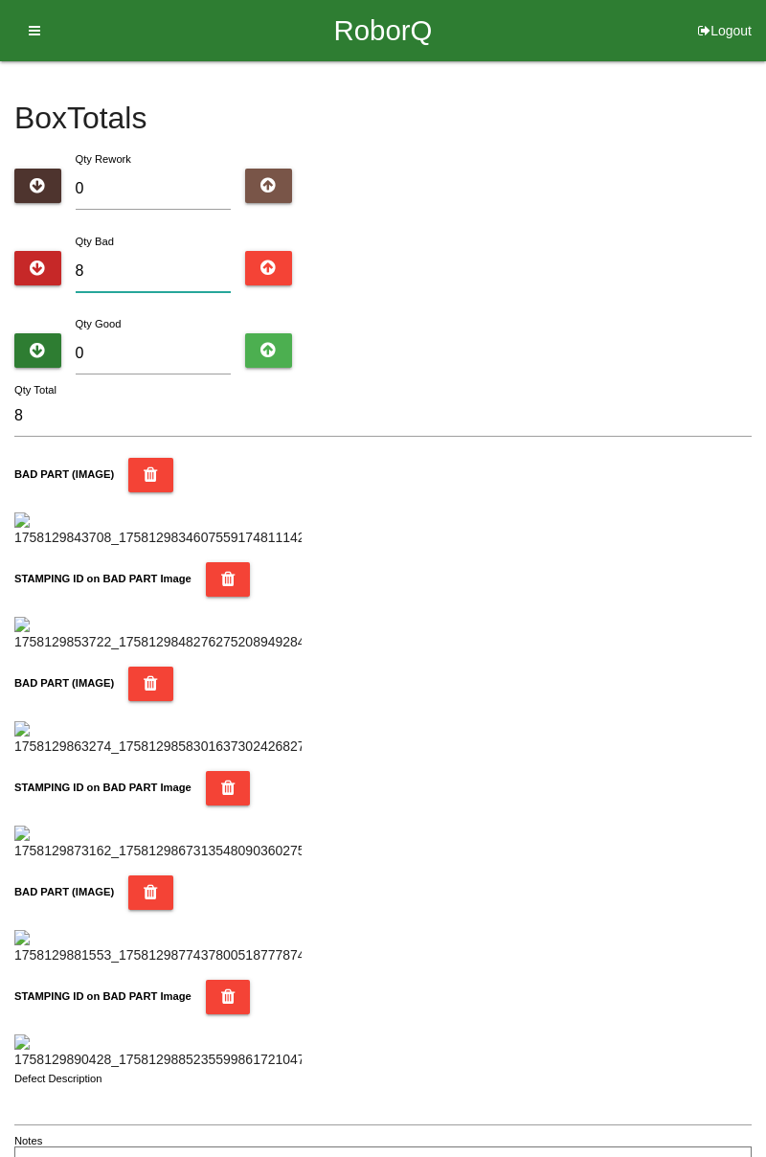
click at [170, 264] on input "8" at bounding box center [154, 271] width 156 height 41
type input "0"
type input "9"
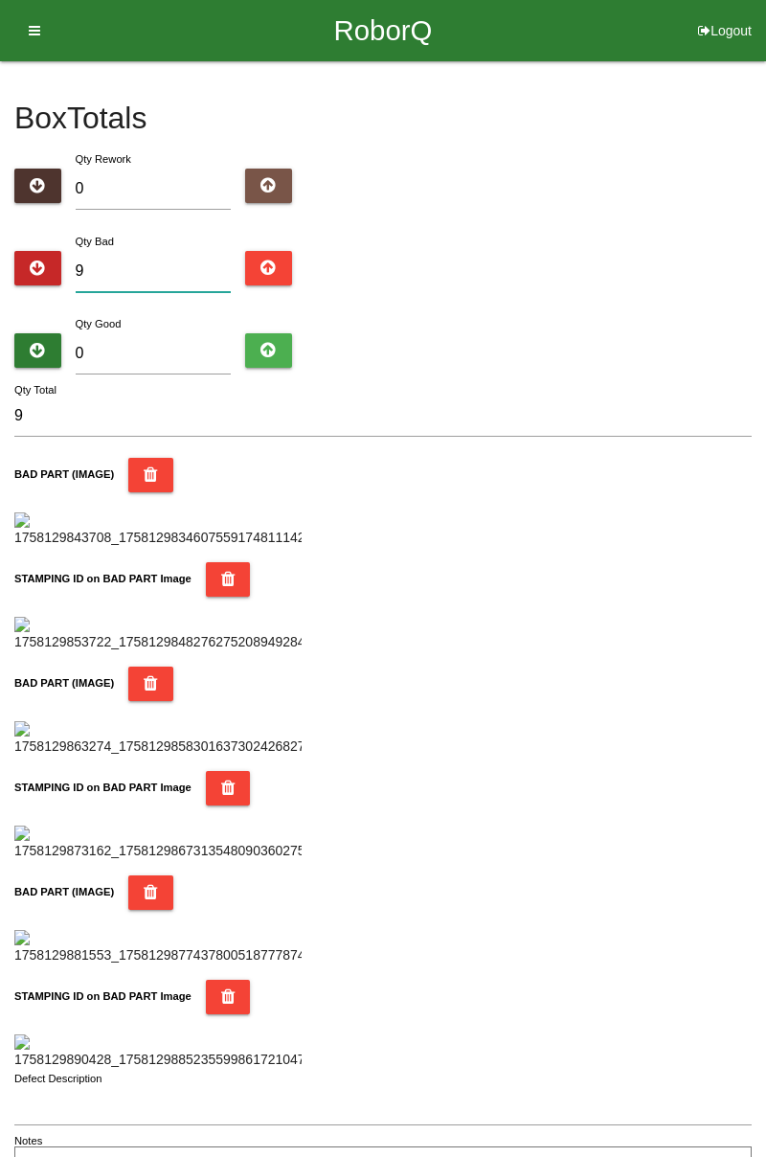
type input "0"
type input "1"
type input "13"
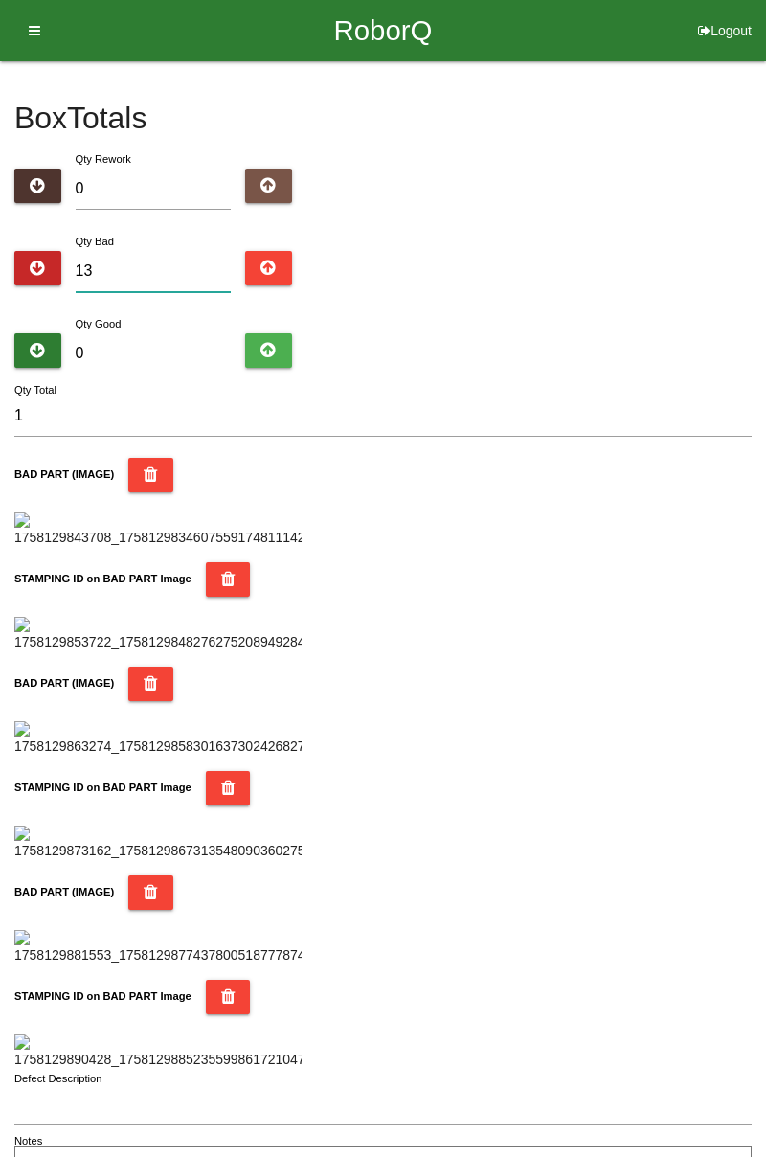
type input "13"
click at [186, 347] on input "0" at bounding box center [154, 353] width 156 height 41
type input "7"
type input "20"
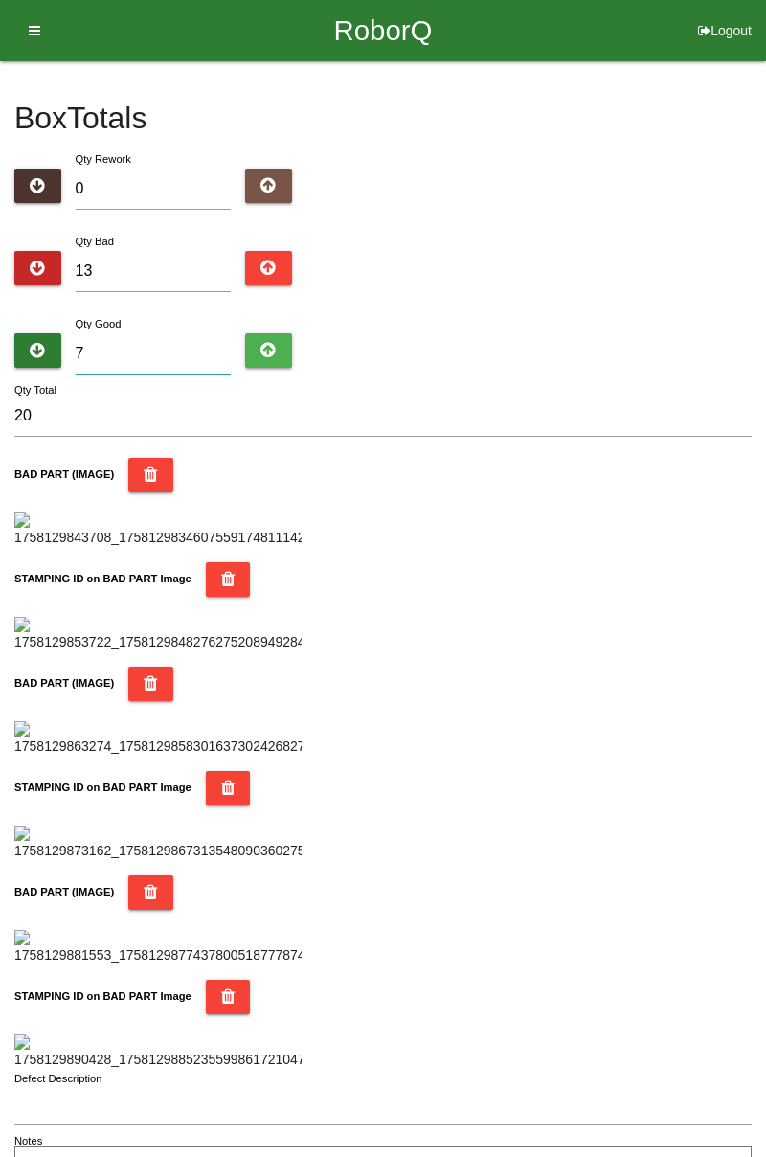
type input "71"
type input "84"
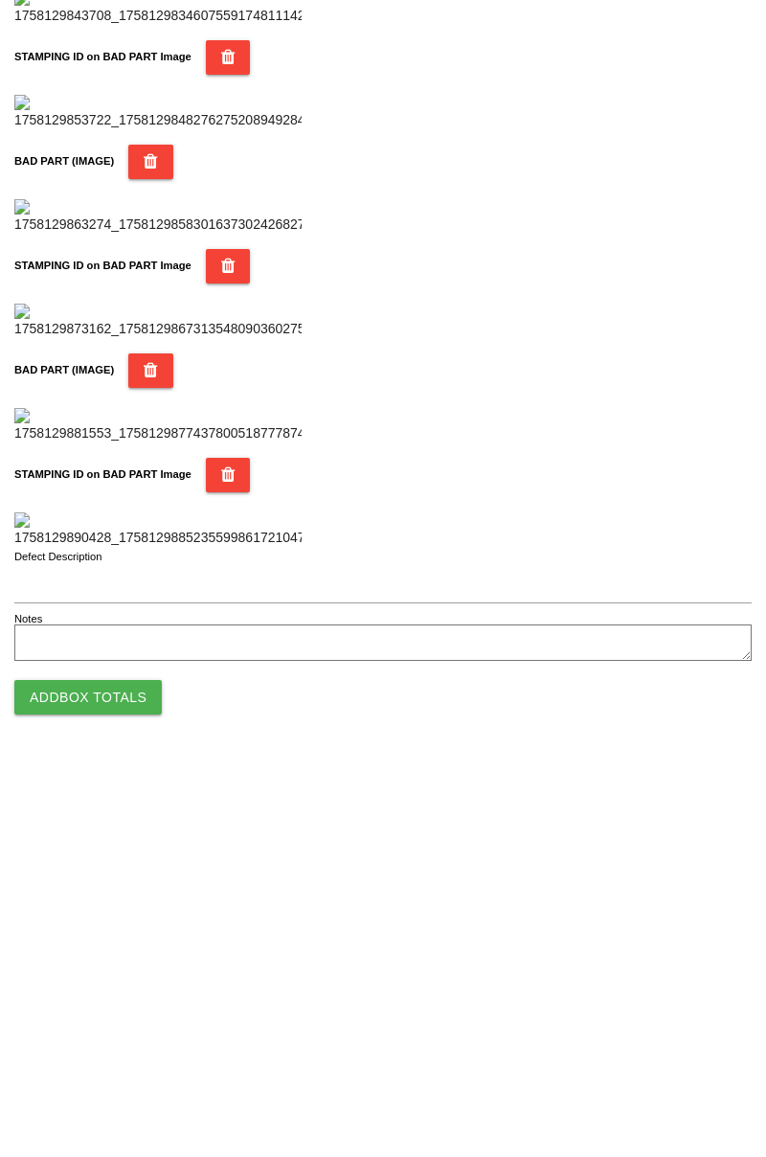
type input "71"
click at [137, 1084] on button "Add Box Totals" at bounding box center [87, 1091] width 147 height 34
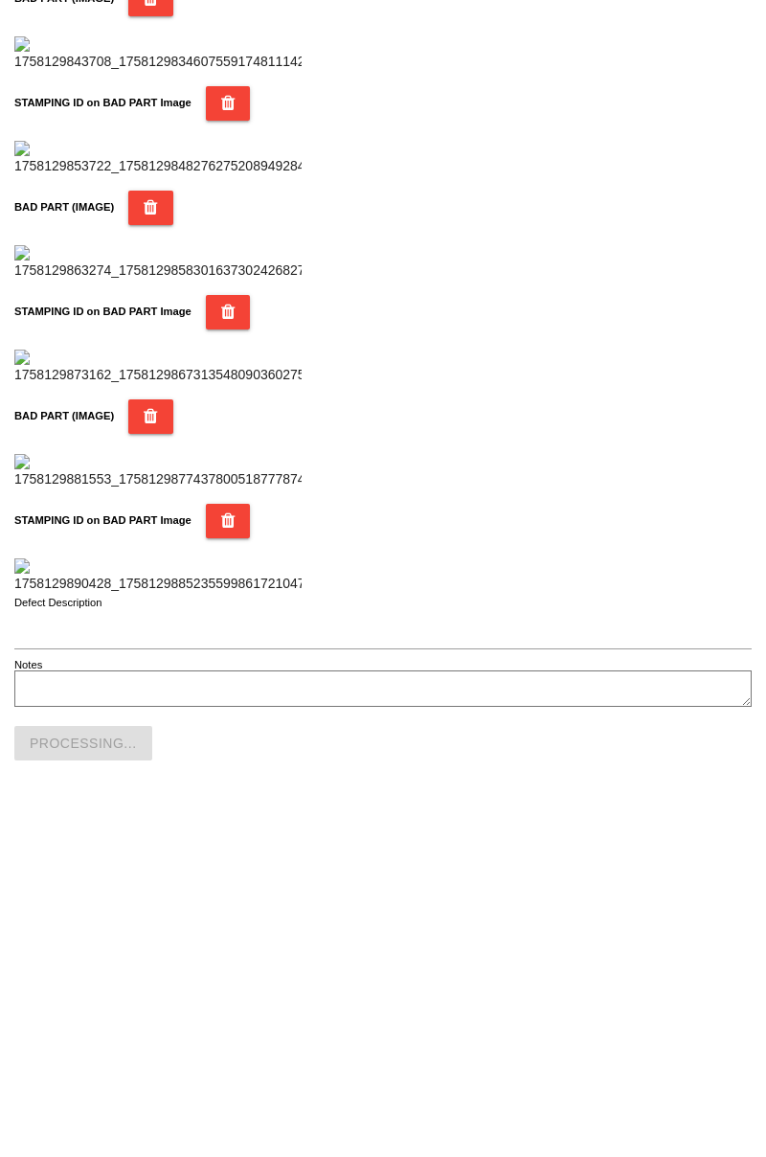
scroll to position [1678, 0]
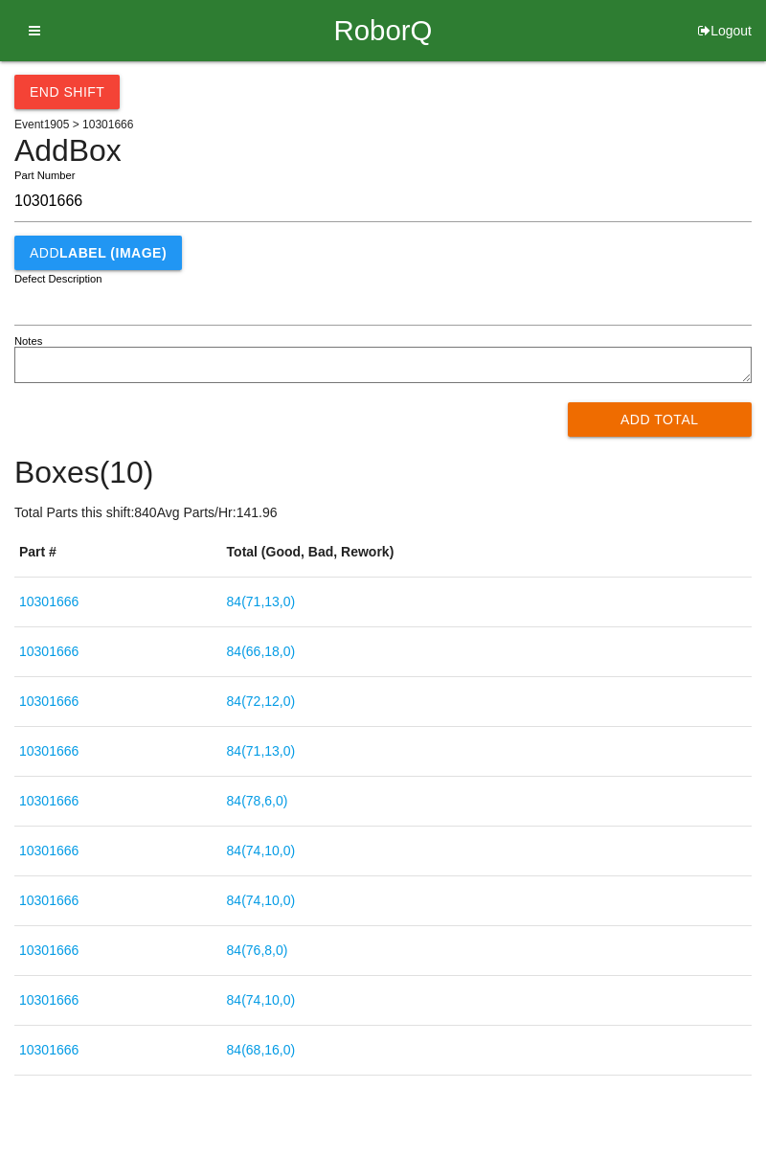
type input "10301666"
click at [657, 425] on button "Add Total" at bounding box center [660, 419] width 185 height 34
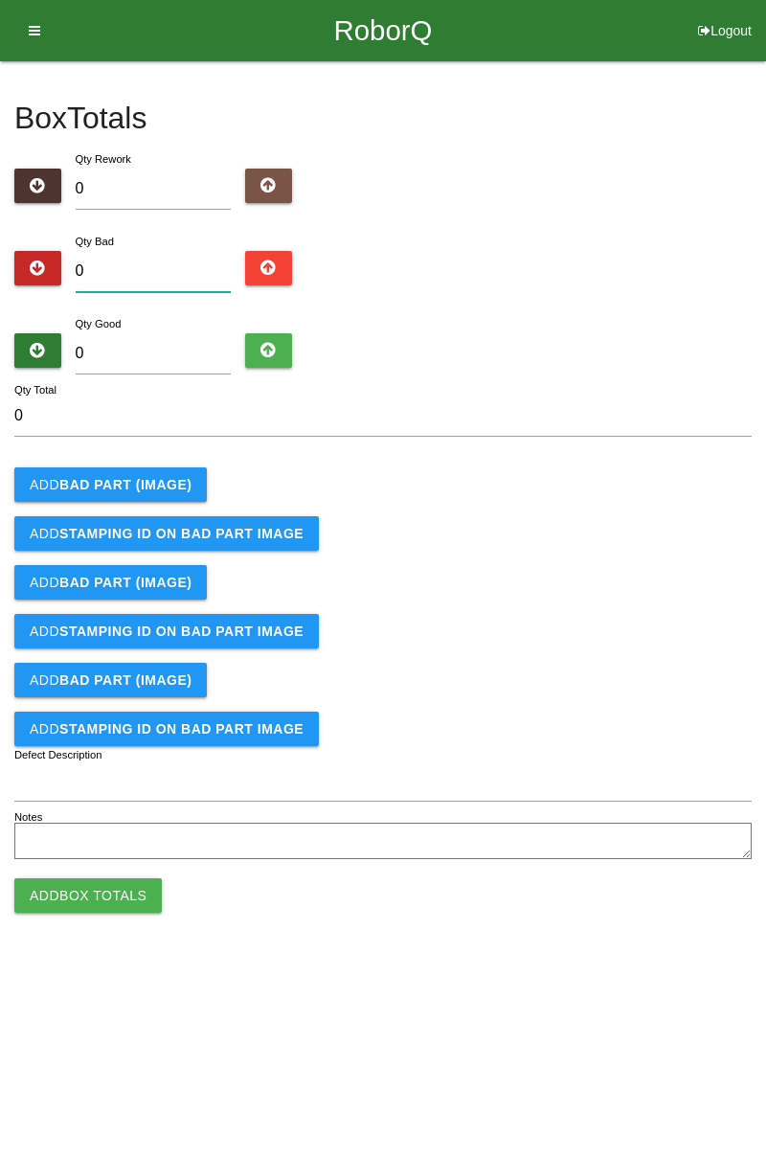
click at [169, 262] on input "0" at bounding box center [154, 271] width 156 height 41
type input "2"
type input "0"
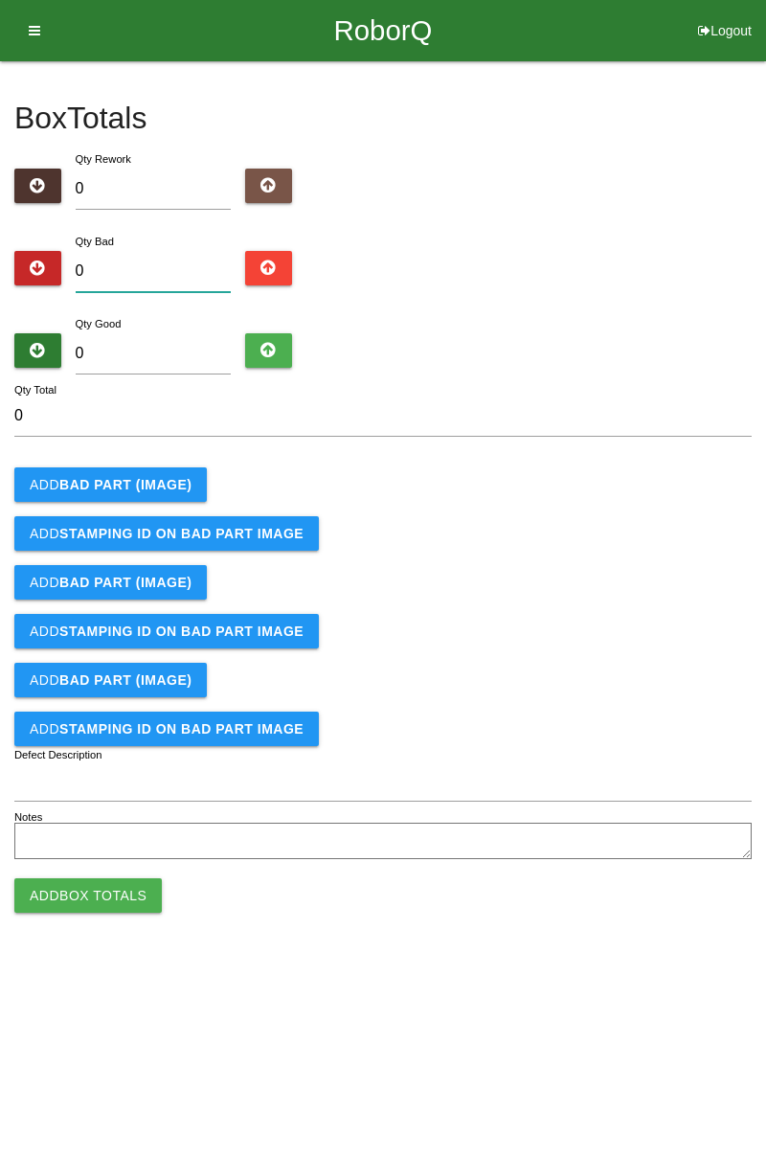
type input "3"
click at [174, 481] on b "BAD PART (IMAGE)" at bounding box center [125, 484] width 132 height 15
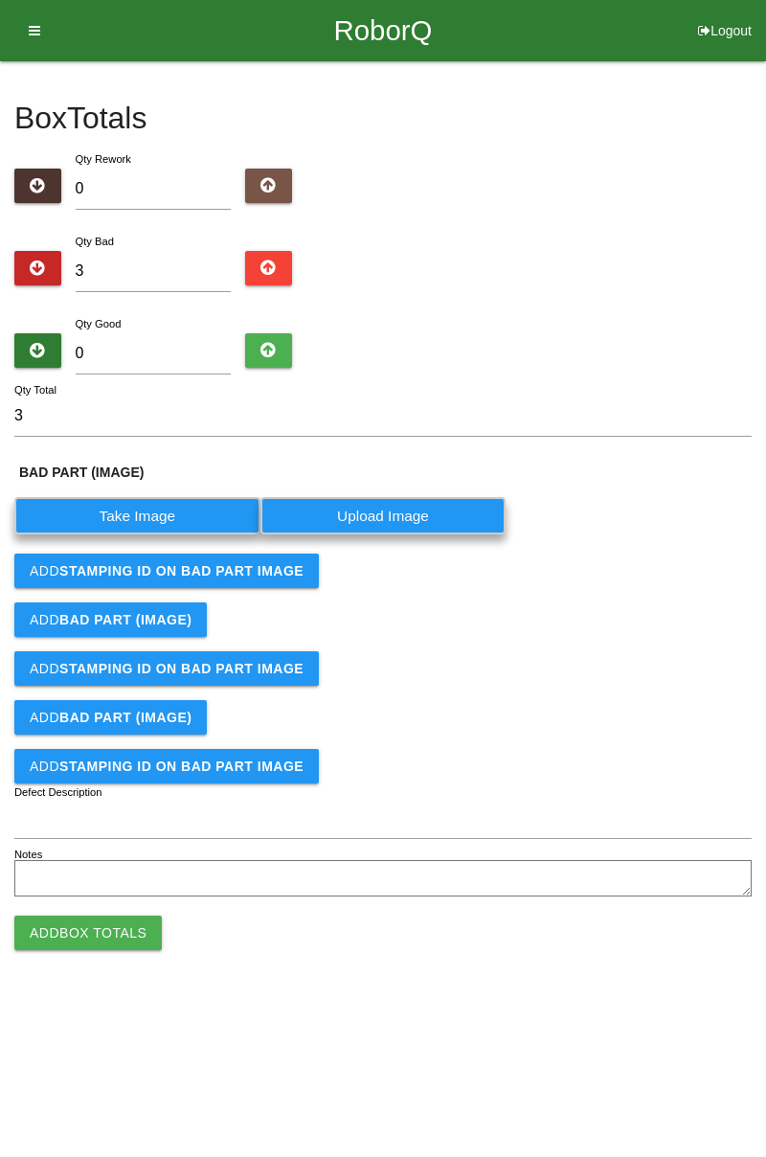
click at [158, 525] on label "Take Image" at bounding box center [137, 515] width 246 height 37
click at [0, 0] on \(IMAGE\) "Take Image" at bounding box center [0, 0] width 0 height 0
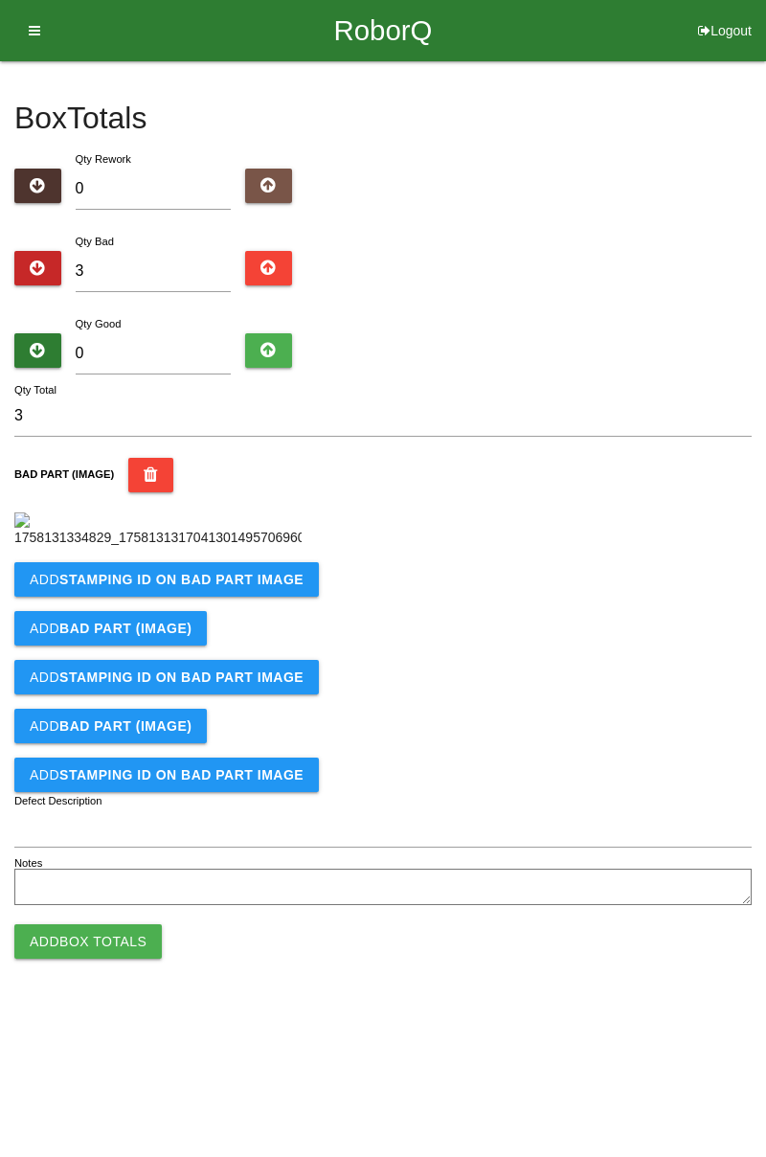
click at [252, 593] on form "3 Qty Total BAD PART (IMAGE) Add STAMPING ID on BAD PART Image Add BAD PART (IM…" at bounding box center [382, 653] width 737 height 515
click at [274, 587] on b "STAMPING ID on BAD PART Image" at bounding box center [181, 579] width 244 height 15
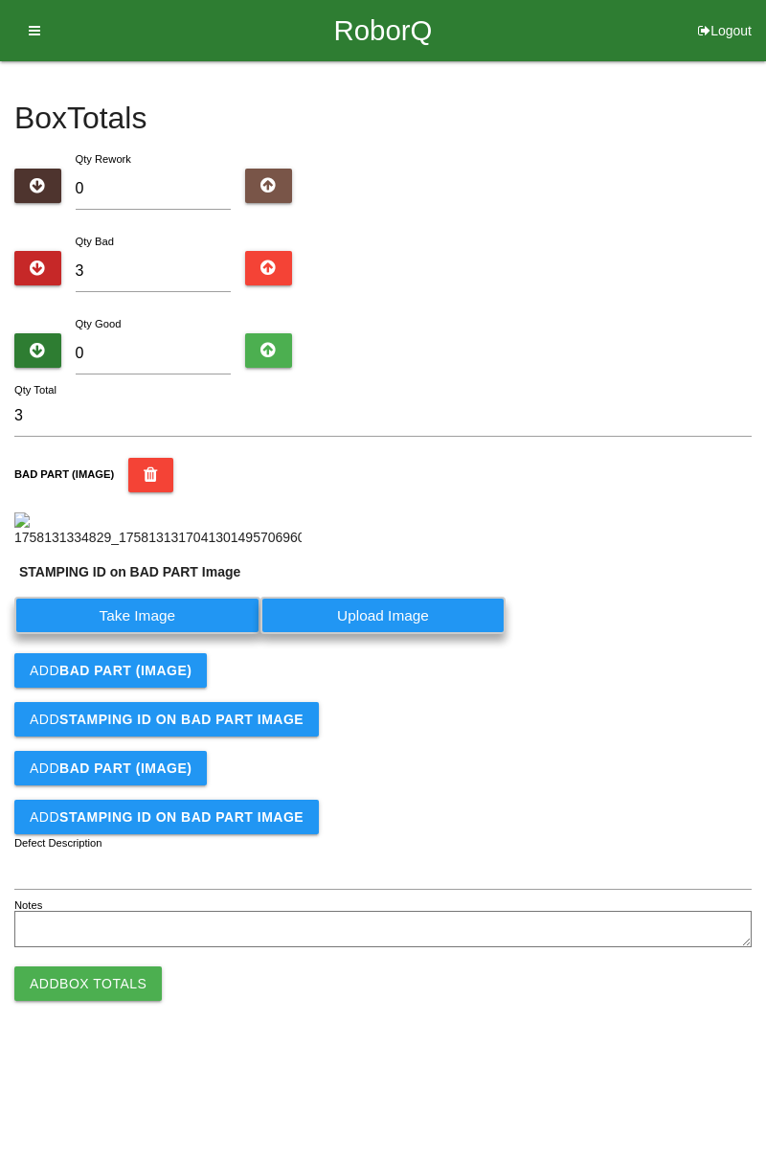
click at [182, 634] on label "Take Image" at bounding box center [137, 615] width 246 height 37
click at [0, 0] on PART "Take Image" at bounding box center [0, 0] width 0 height 0
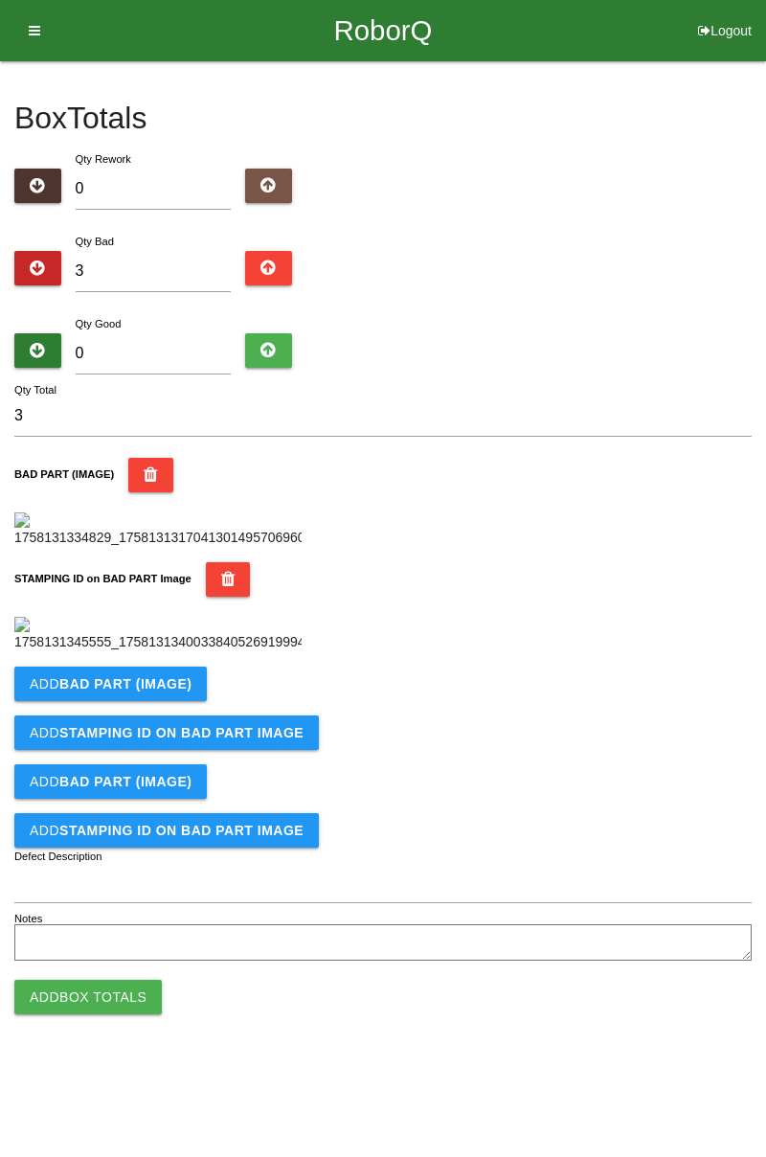
scroll to position [421, 0]
click at [174, 701] on button "Add BAD PART (IMAGE)" at bounding box center [110, 684] width 192 height 34
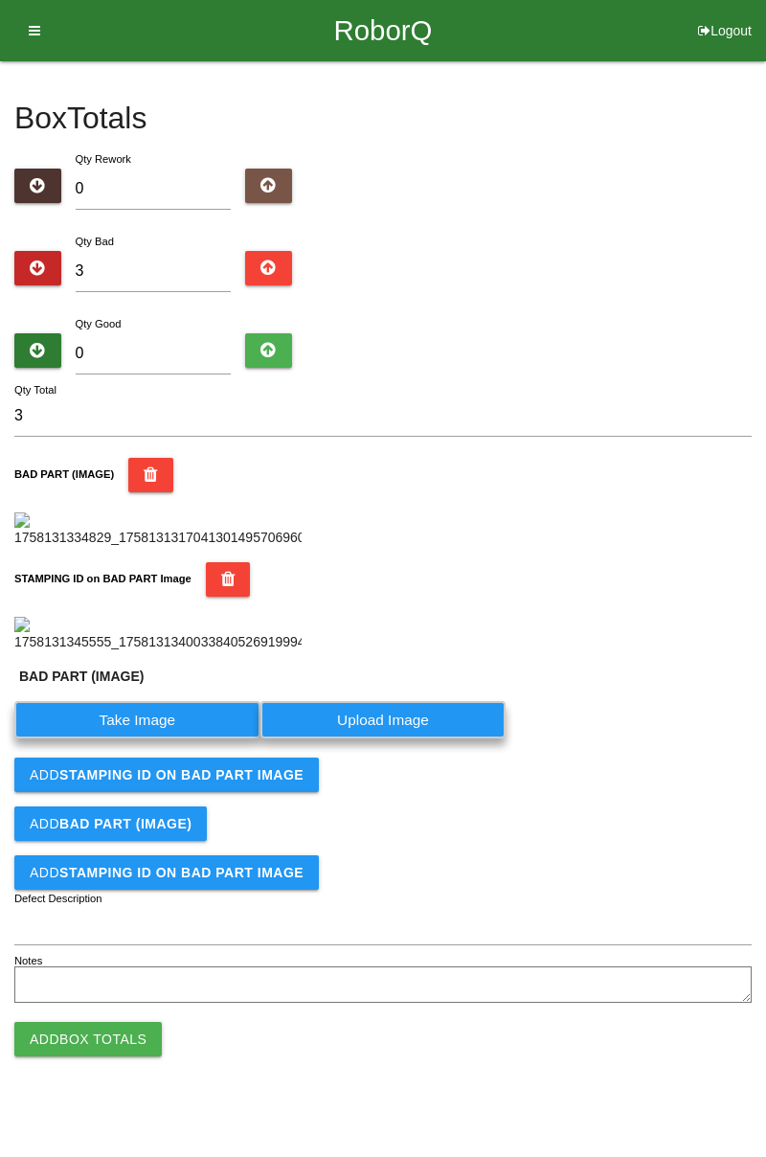
click at [180, 738] on label "Take Image" at bounding box center [137, 719] width 246 height 37
click at [0, 0] on \(IMAGE\) "Take Image" at bounding box center [0, 0] width 0 height 0
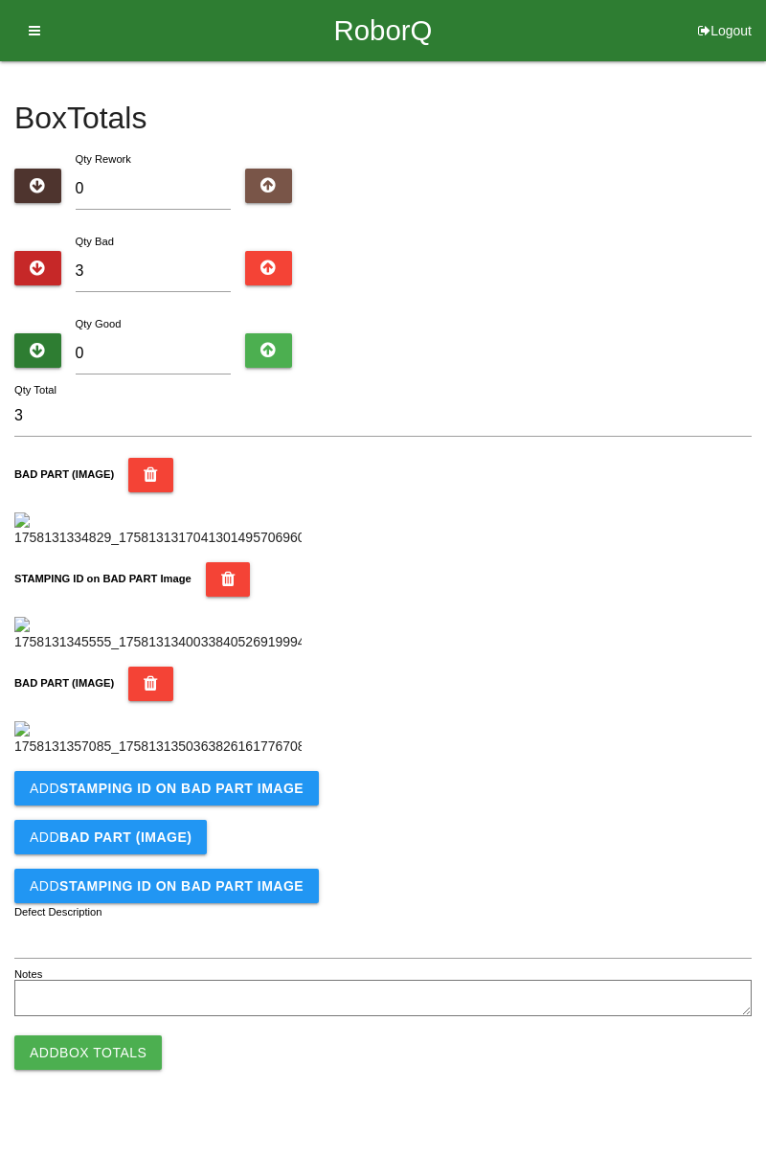
scroll to position [735, 0]
click at [244, 805] on button "Add STAMPING ID on BAD PART Image" at bounding box center [166, 788] width 305 height 34
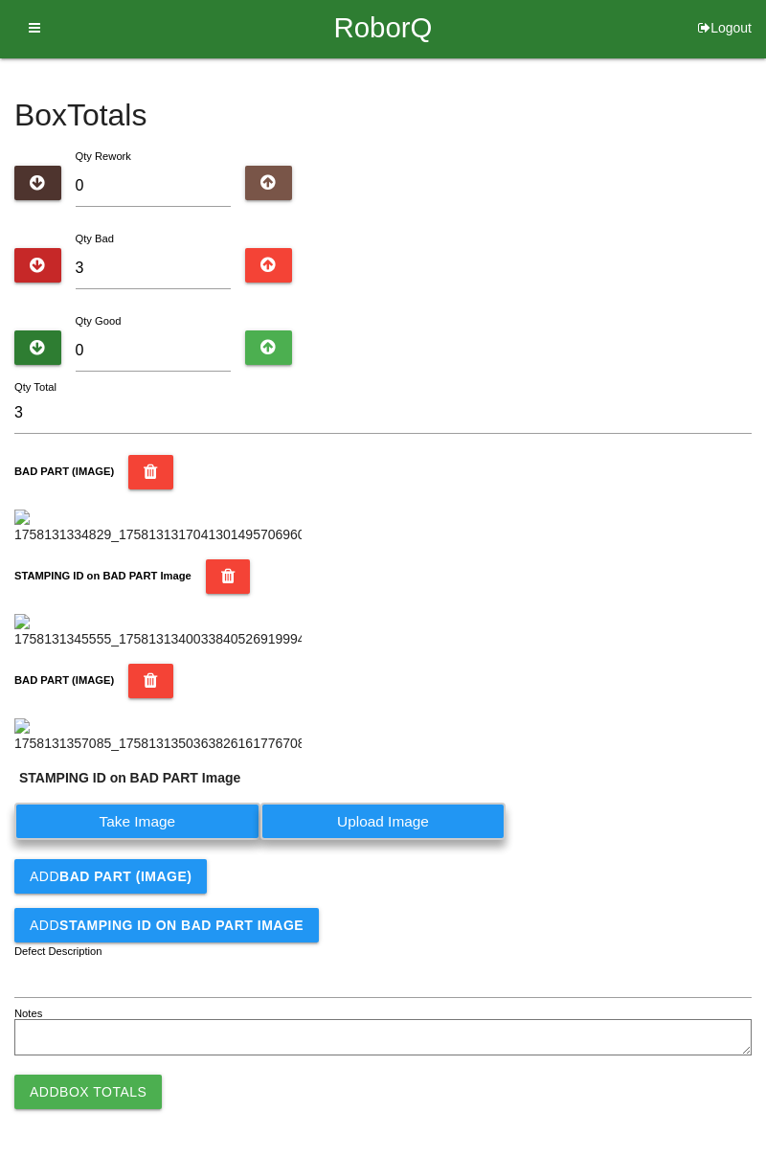
click at [197, 840] on label "Take Image" at bounding box center [137, 821] width 246 height 37
click at [0, 0] on PART "Take Image" at bounding box center [0, 0] width 0 height 0
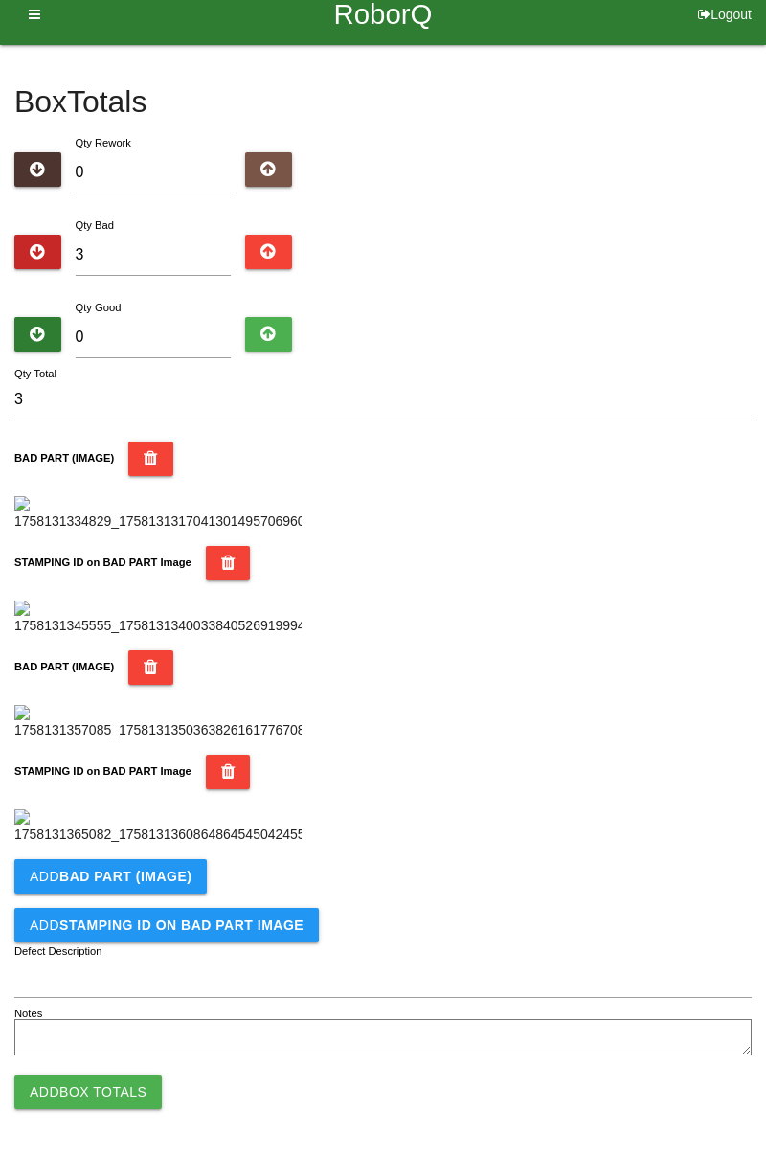
scroll to position [1050, 0]
click at [173, 872] on b "BAD PART (IMAGE)" at bounding box center [125, 876] width 132 height 15
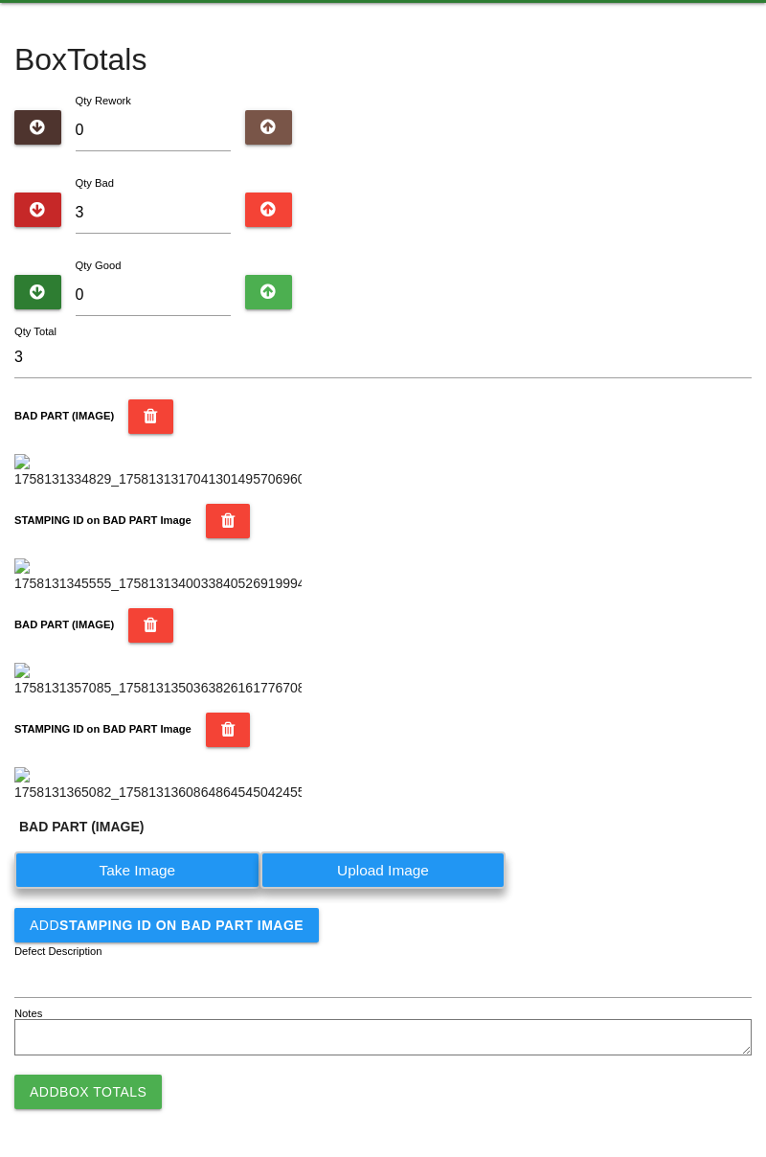
click at [167, 889] on label "Take Image" at bounding box center [137, 869] width 246 height 37
click at [0, 0] on \(IMAGE\) "Take Image" at bounding box center [0, 0] width 0 height 0
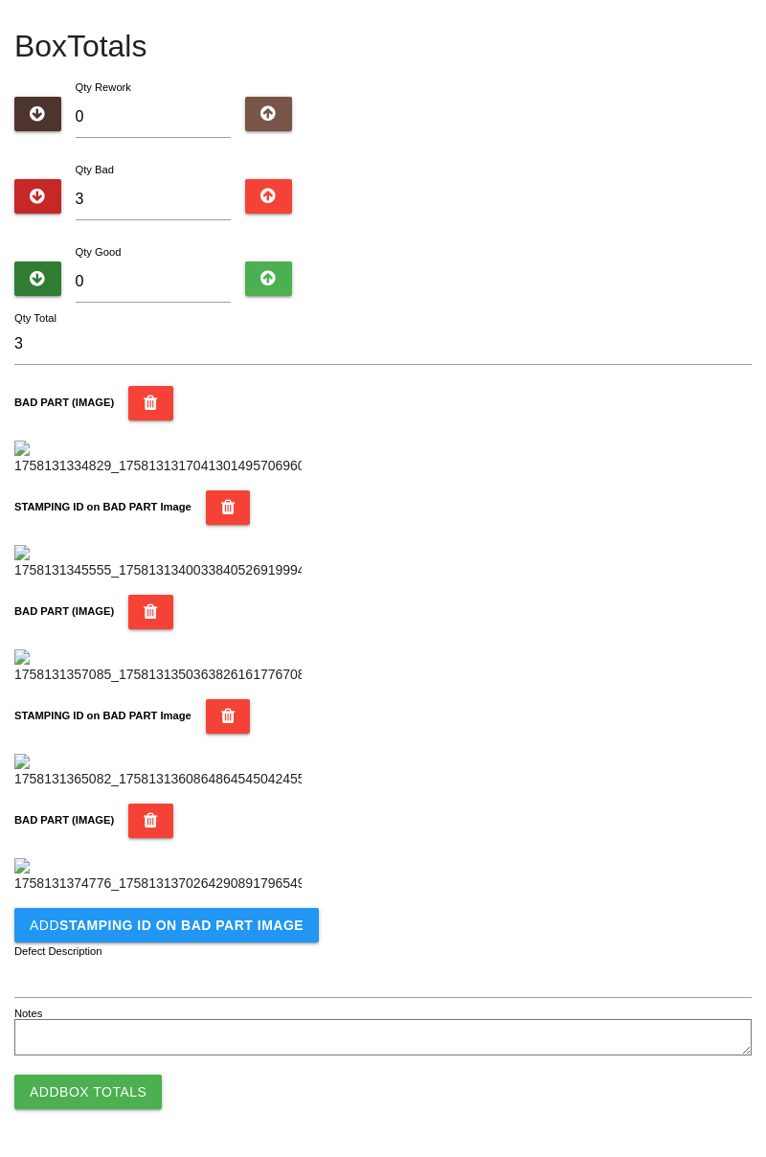
scroll to position [1364, 0]
click at [259, 928] on b "STAMPING ID on BAD PART Image" at bounding box center [181, 924] width 244 height 15
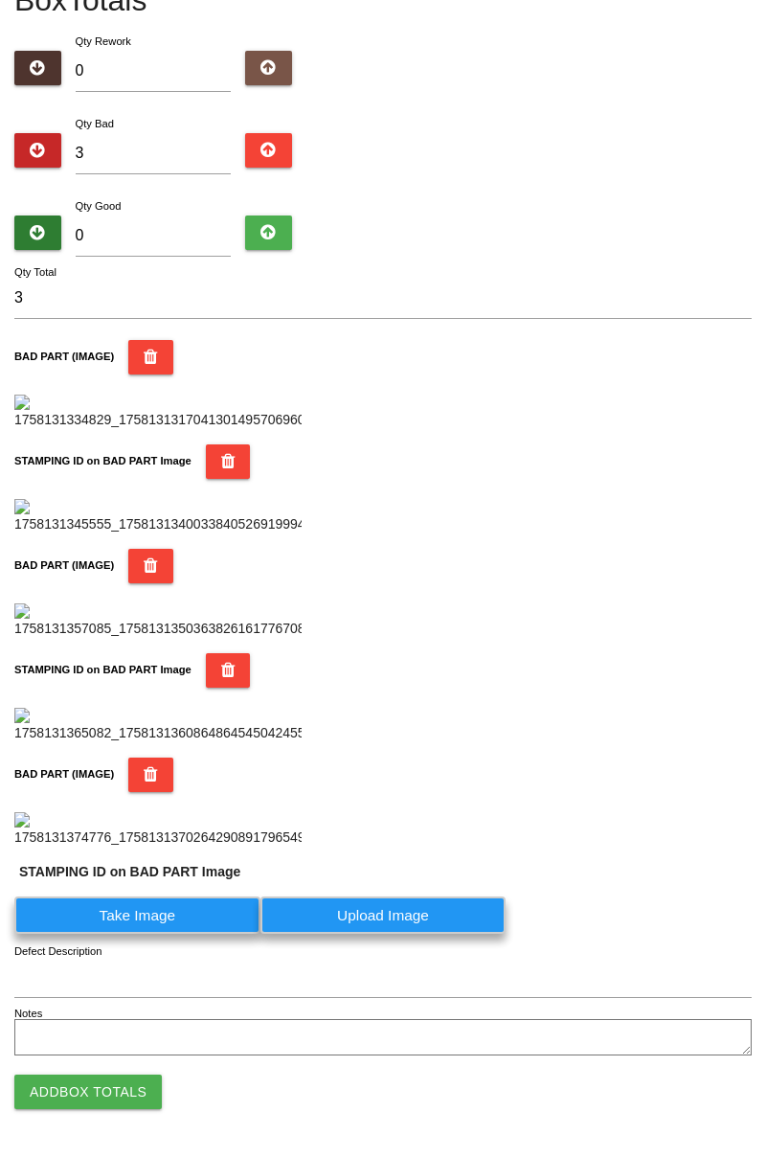
click at [181, 934] on label "Take Image" at bounding box center [137, 914] width 246 height 37
click at [0, 0] on PART "Take Image" at bounding box center [0, 0] width 0 height 0
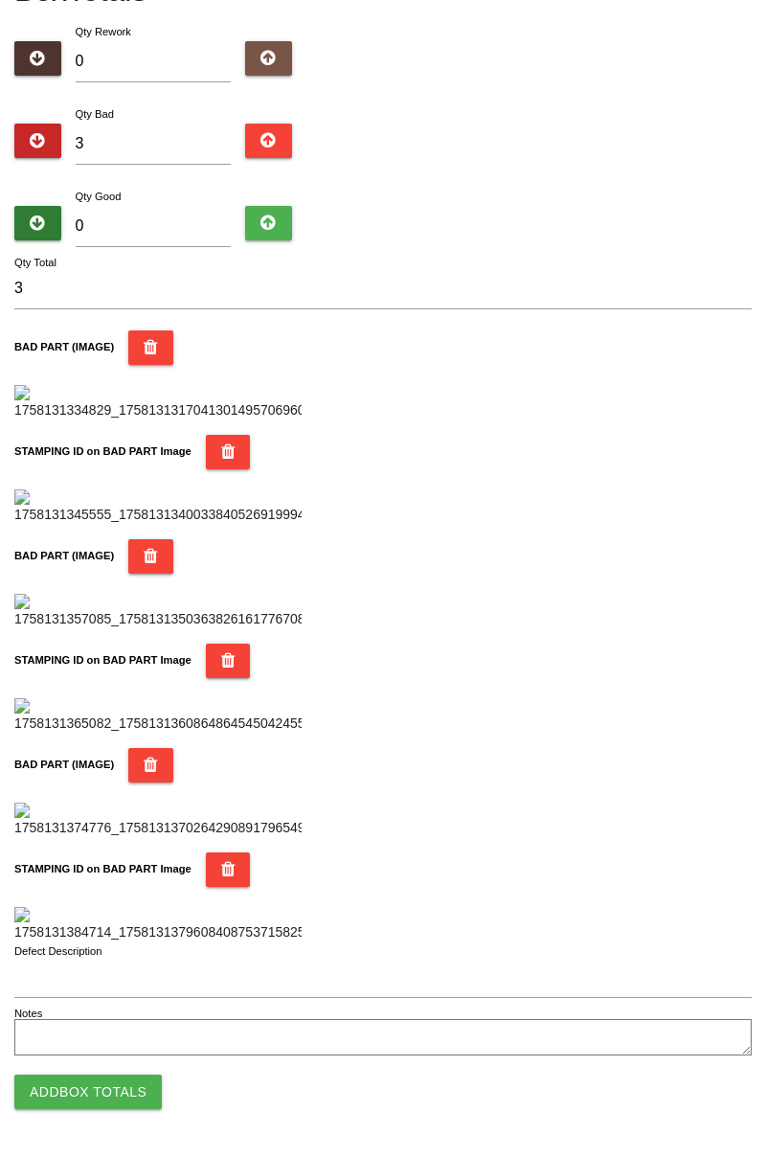
scroll to position [0, 0]
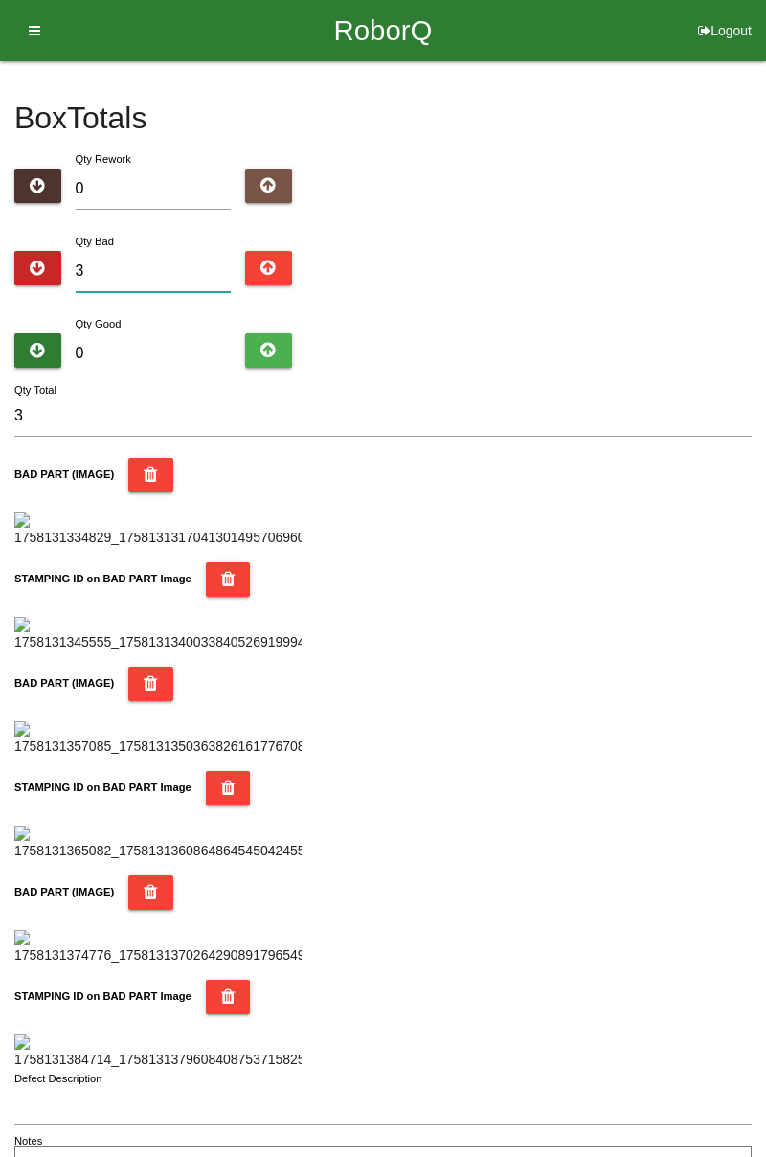
click at [147, 254] on input "3" at bounding box center [154, 271] width 156 height 41
